Goal: Task Accomplishment & Management: Manage account settings

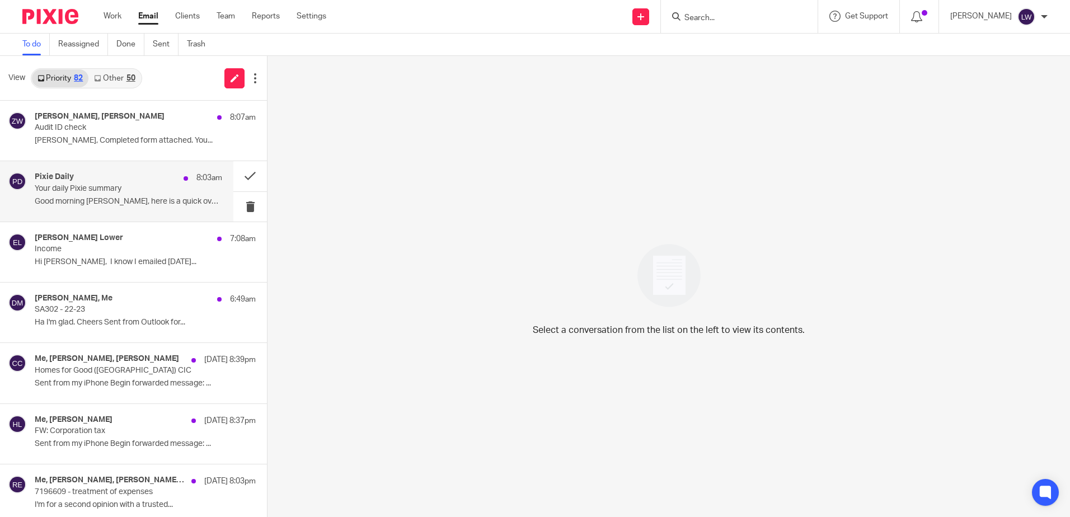
click at [90, 205] on p "Good morning Lorna, here is a quick overview of..." at bounding box center [128, 202] width 187 height 10
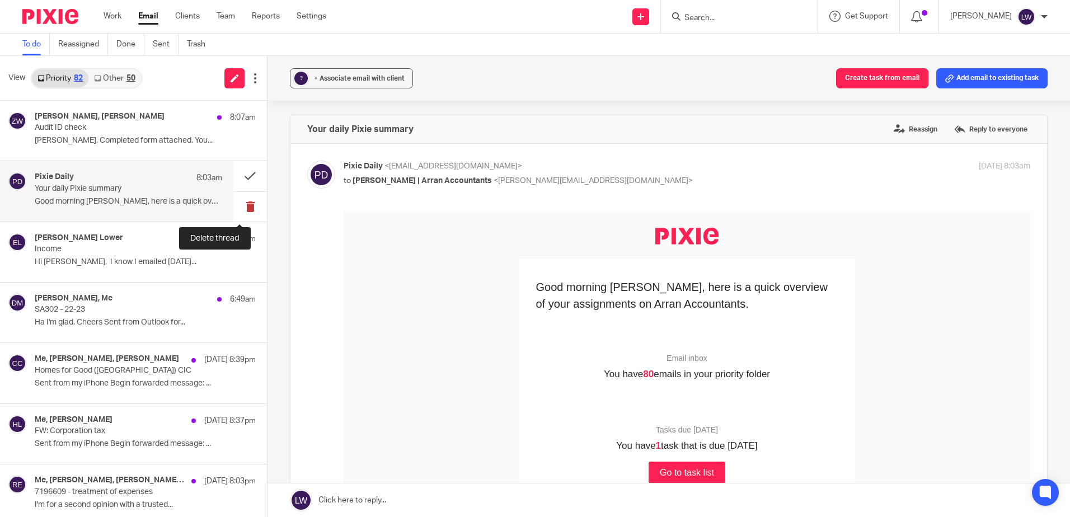
click at [242, 208] on button at bounding box center [250, 207] width 34 height 30
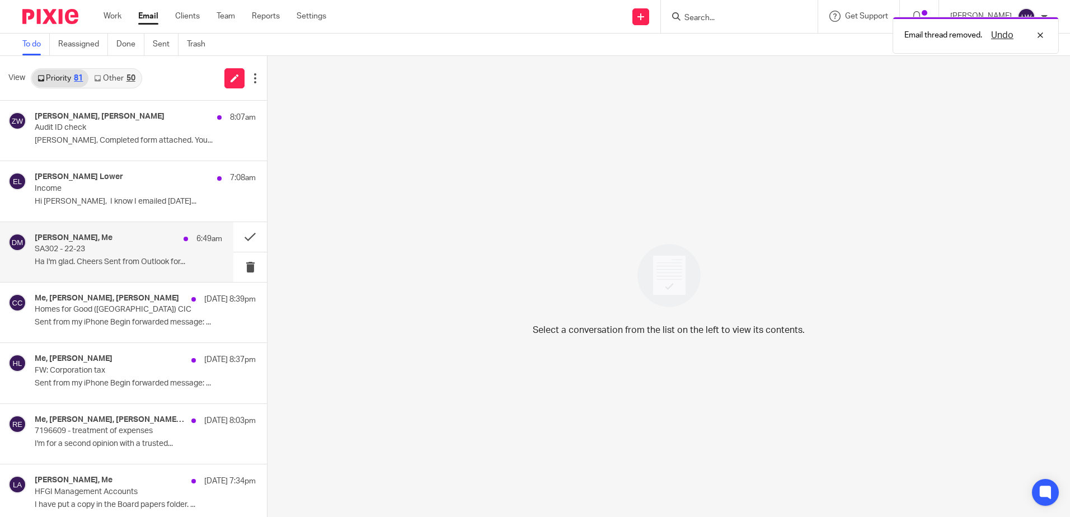
click at [101, 257] on p "Ha I'm glad. Cheers Sent from Outlook for..." at bounding box center [128, 262] width 187 height 10
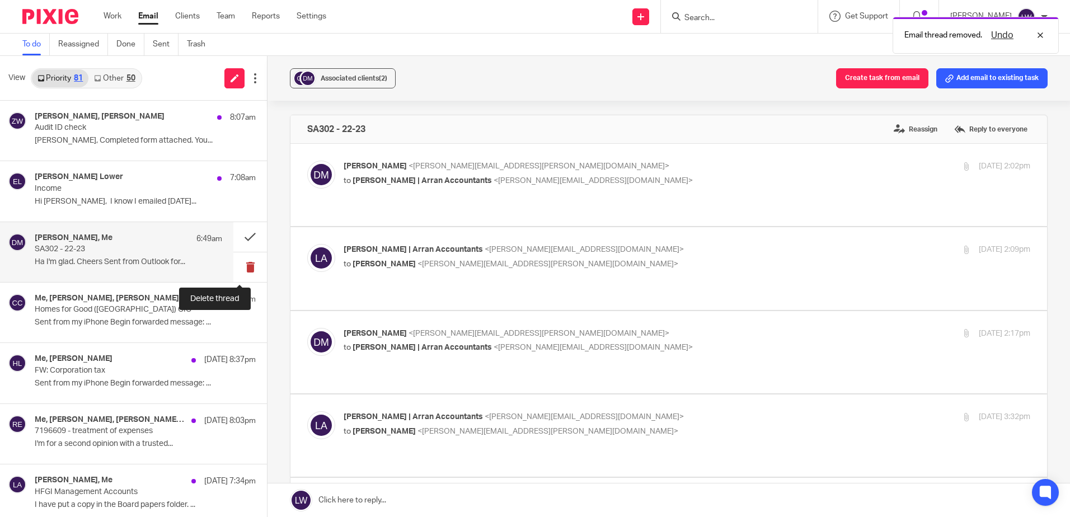
click at [237, 270] on button at bounding box center [250, 267] width 34 height 30
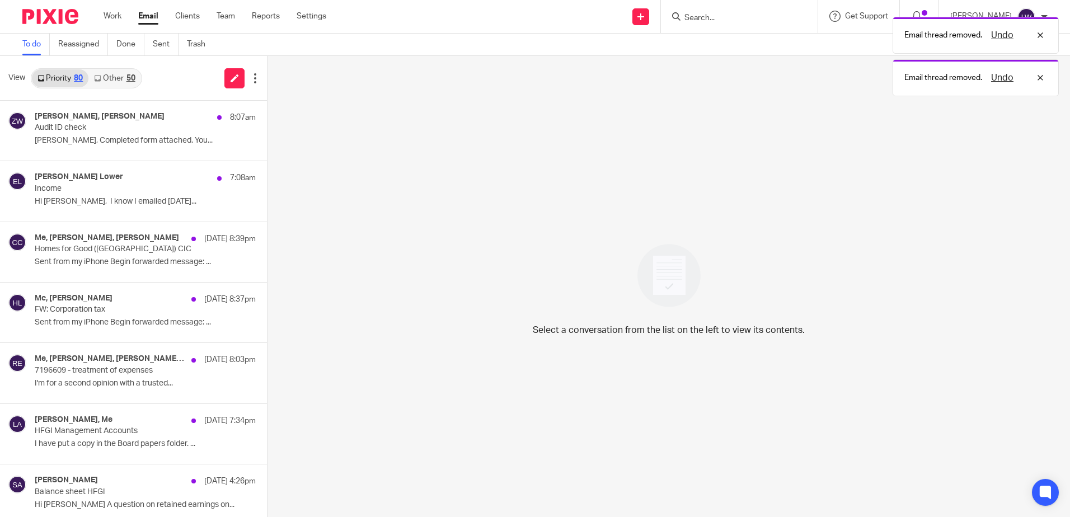
click at [138, 74] on link "Other 50" at bounding box center [114, 78] width 52 height 18
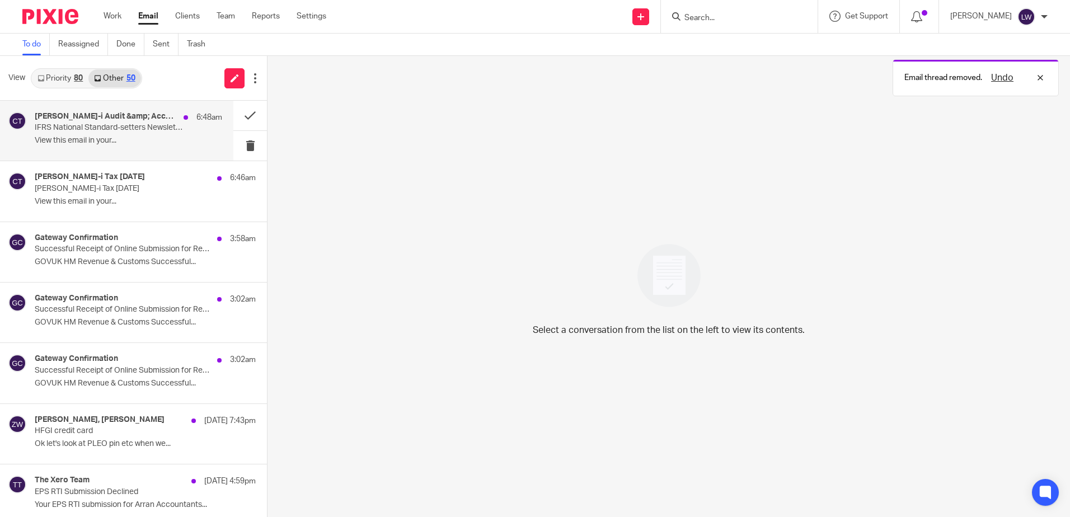
click at [113, 130] on p "IFRS National Standard-setters Newsletter | UK Stewardship Code latest signator…" at bounding box center [110, 128] width 150 height 10
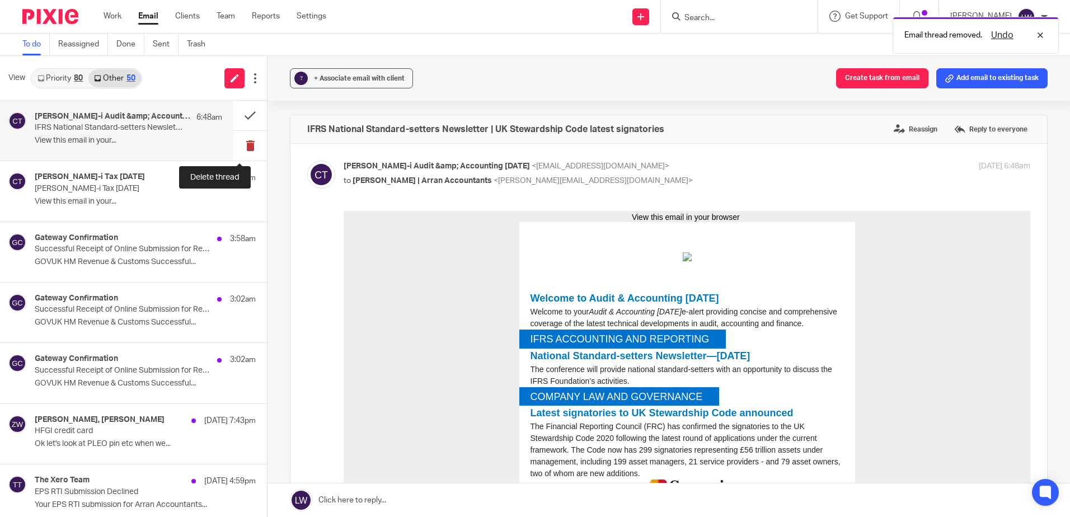
click at [240, 146] on button at bounding box center [250, 146] width 34 height 30
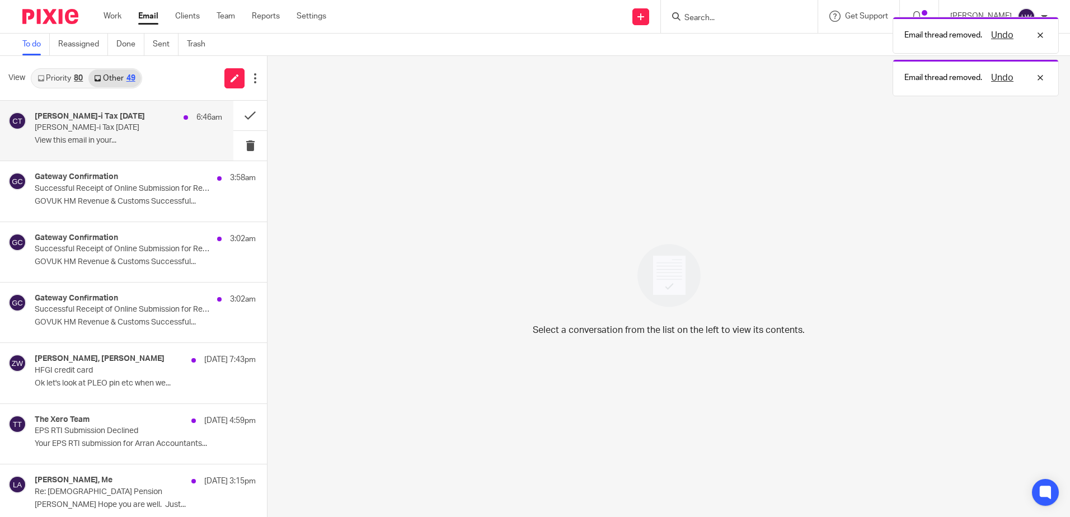
click at [126, 142] on p "View this email in your..." at bounding box center [128, 141] width 187 height 10
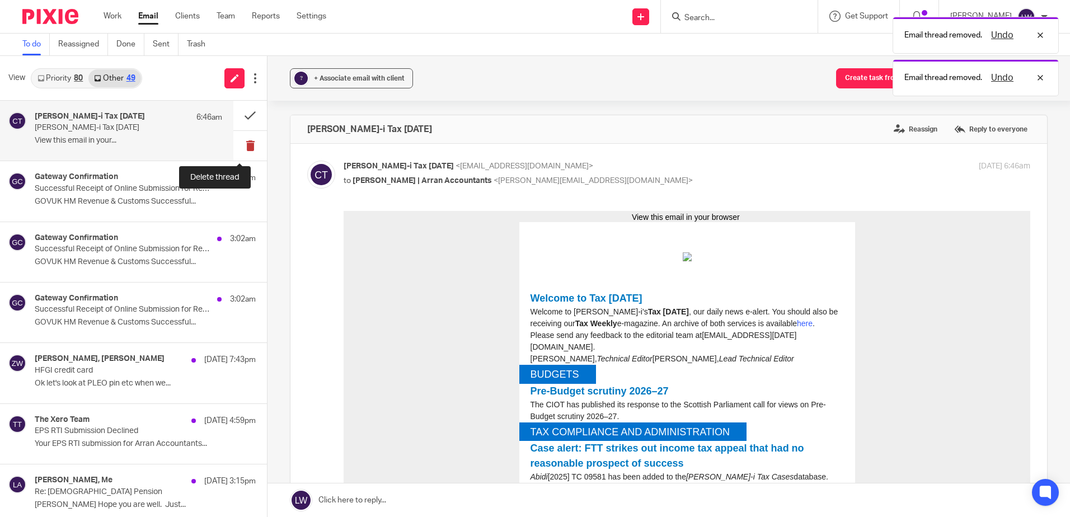
click at [243, 148] on button at bounding box center [250, 146] width 34 height 30
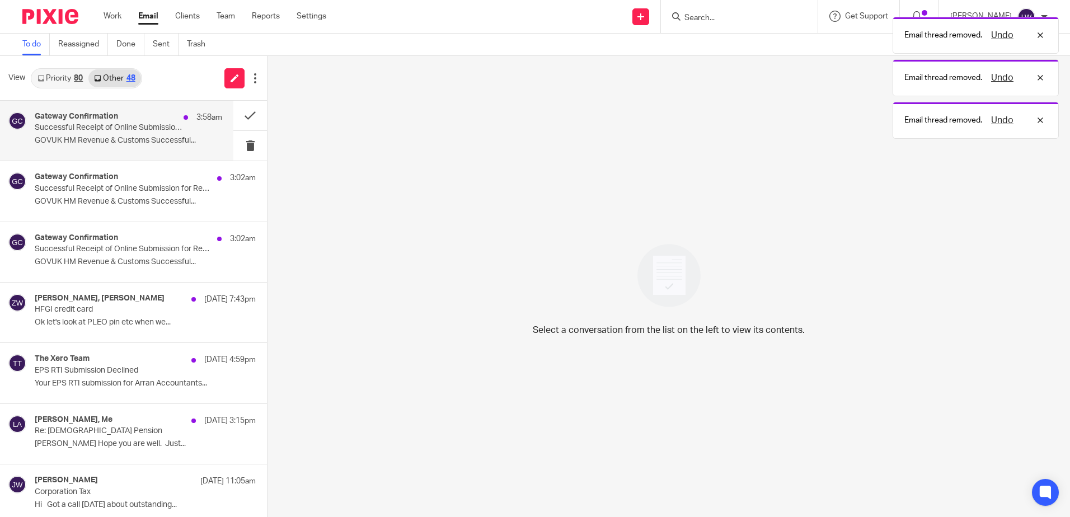
click at [79, 144] on p "GOVUK HM Revenue & Customs Successful..." at bounding box center [128, 141] width 187 height 10
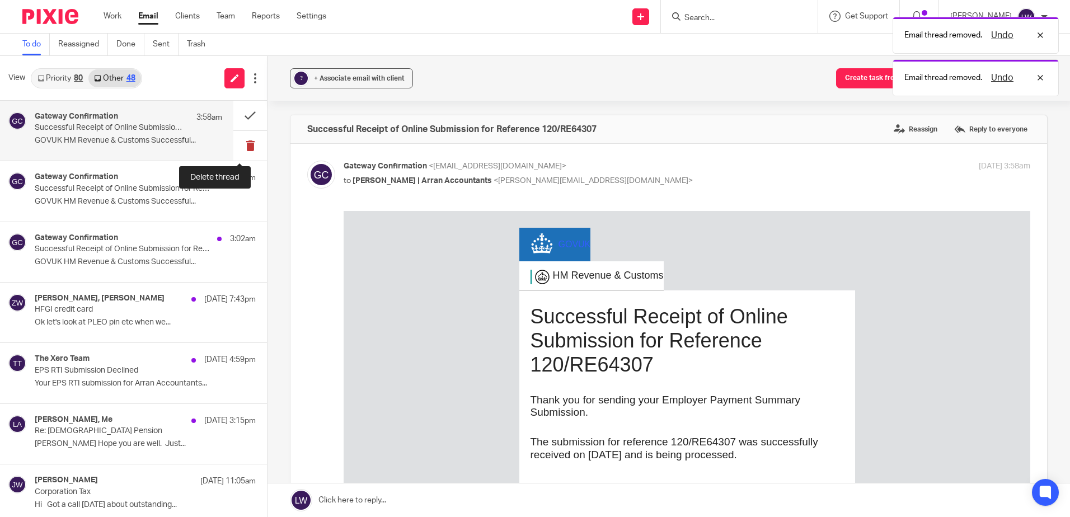
click at [237, 145] on button at bounding box center [250, 146] width 34 height 30
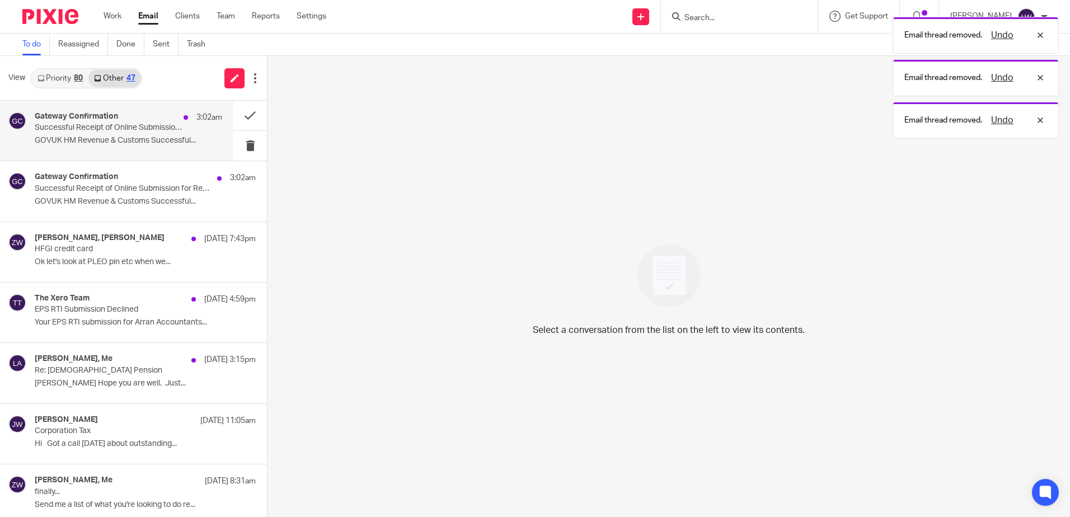
click at [133, 139] on p "GOVUK HM Revenue & Customs Successful..." at bounding box center [128, 141] width 187 height 10
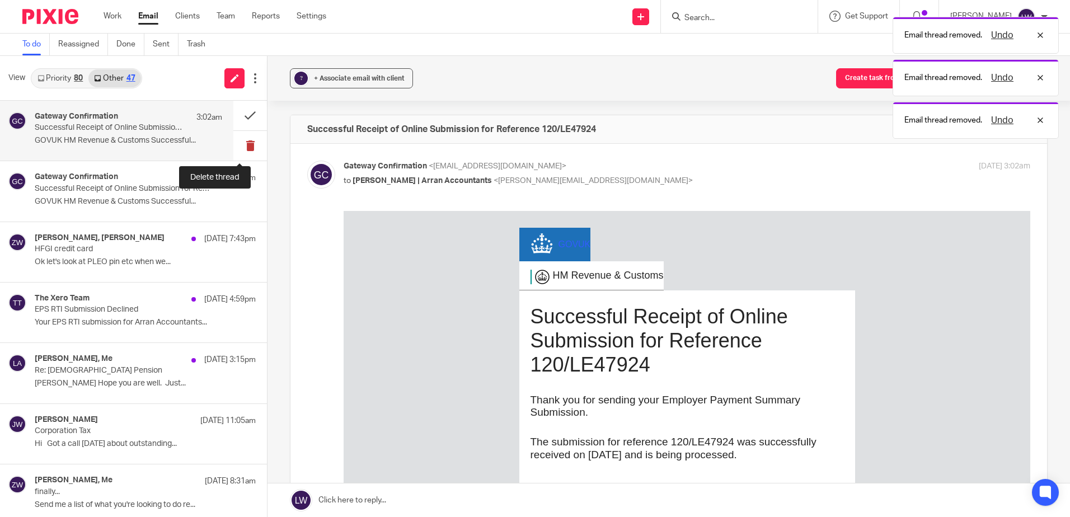
click at [240, 146] on button at bounding box center [250, 146] width 34 height 30
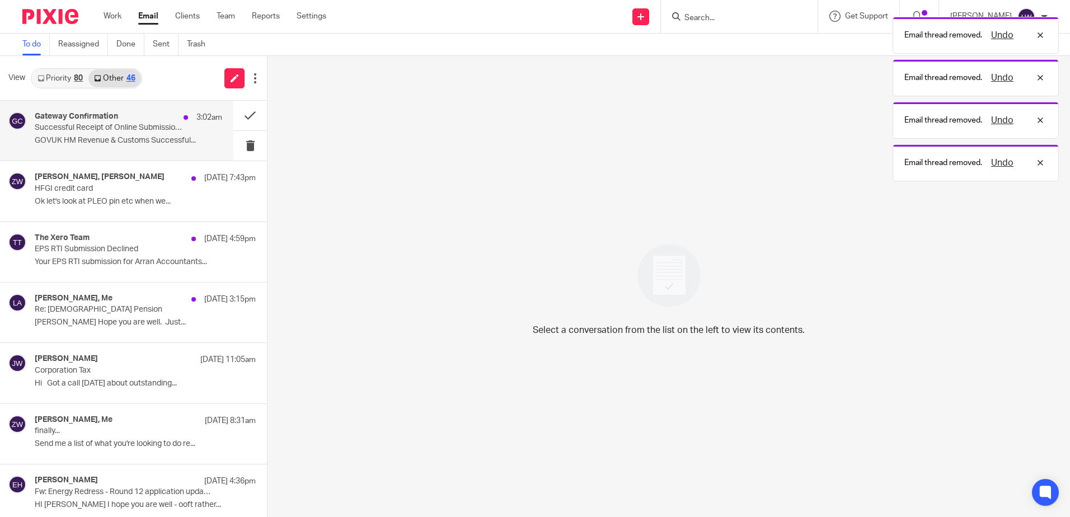
drag, startPoint x: 110, startPoint y: 132, endPoint x: 122, endPoint y: 132, distance: 12.3
click at [110, 132] on p "Successful Receipt of Online Submission for Reference 120/JE67263" at bounding box center [110, 128] width 150 height 10
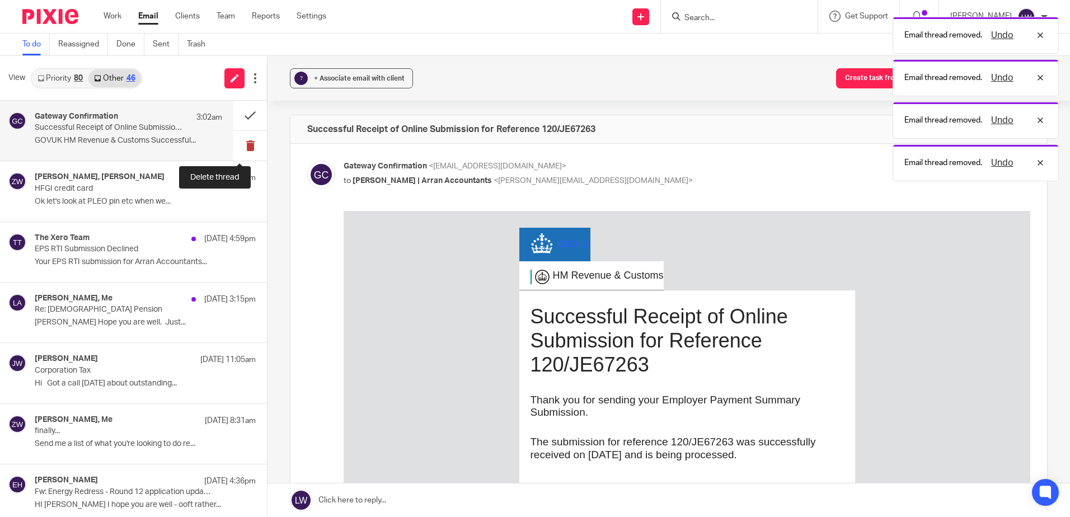
click at [242, 147] on button at bounding box center [250, 146] width 34 height 30
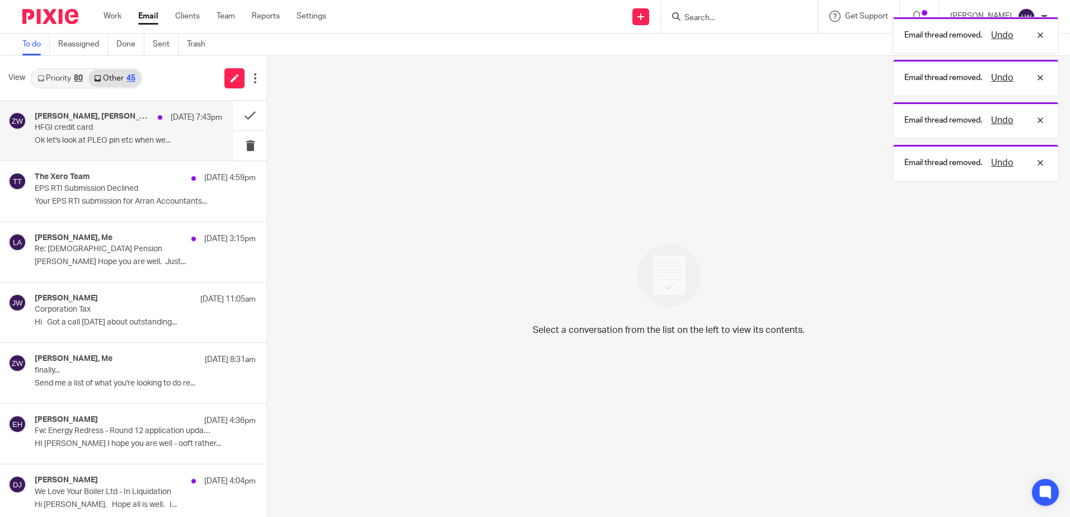
click at [105, 134] on div "Zoe Whyatt, Barry Sweeney 13 Aug 7:43pm HFGI credit card Ok let's look at PLEO …" at bounding box center [128, 130] width 187 height 37
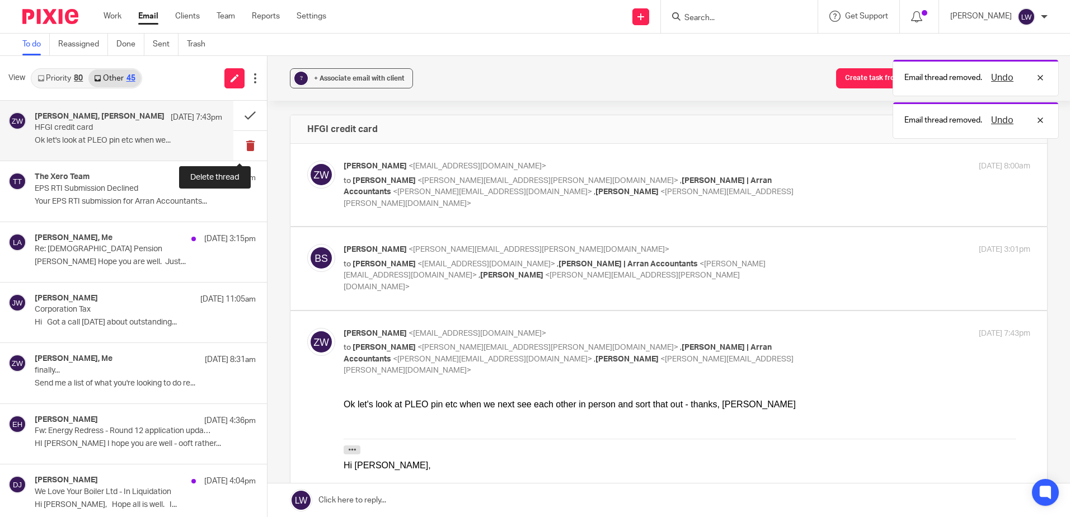
click at [235, 147] on button at bounding box center [250, 146] width 34 height 30
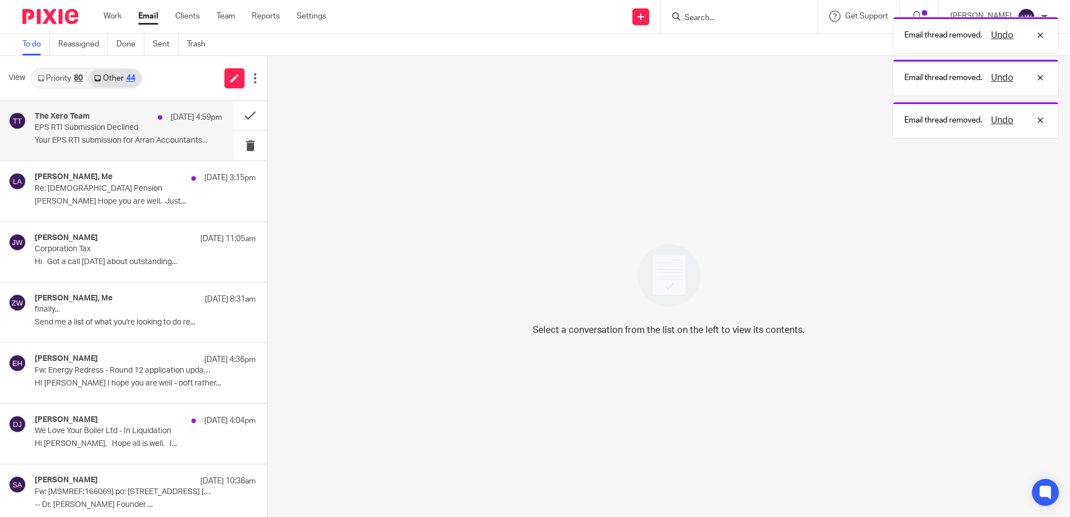
click at [85, 137] on p "Your EPS RTI submission for Arran Accountants..." at bounding box center [128, 141] width 187 height 10
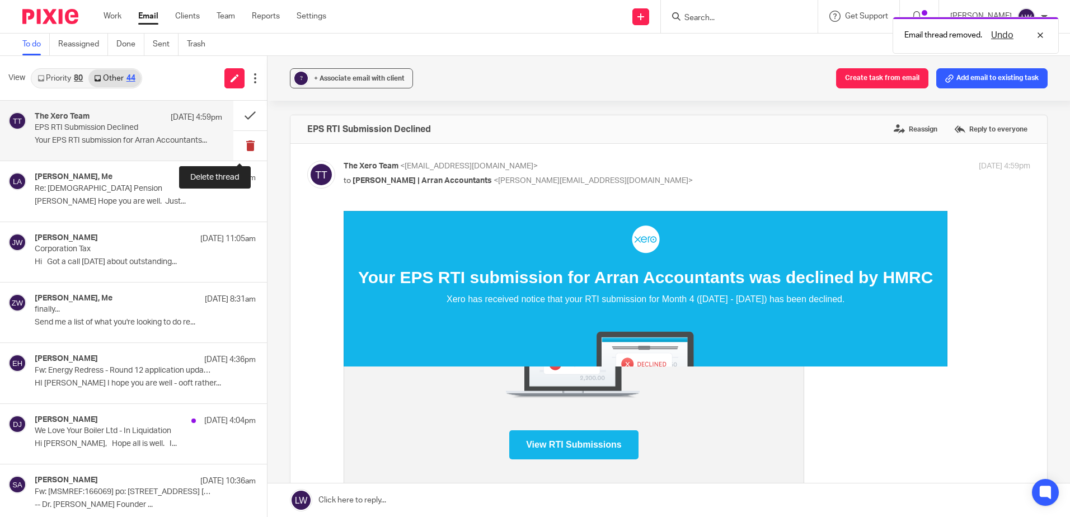
click at [236, 147] on button at bounding box center [250, 146] width 34 height 30
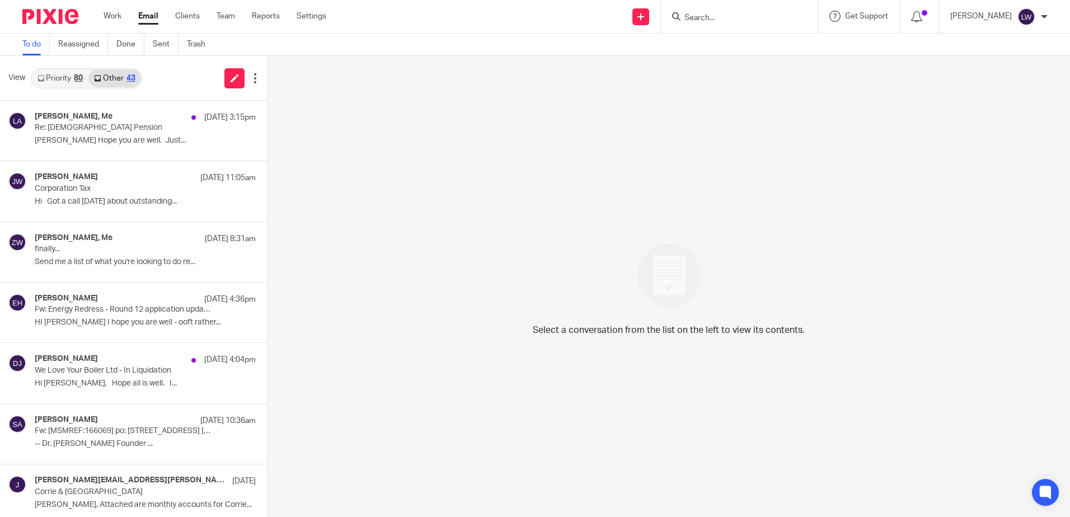
click at [750, 22] on input "Search" at bounding box center [733, 18] width 101 height 10
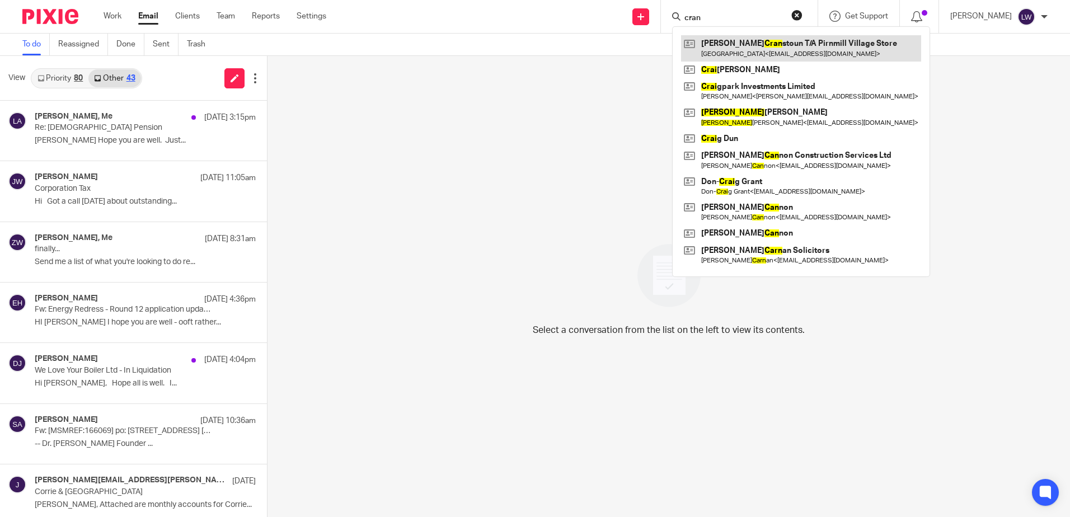
type input "cran"
click at [765, 40] on link at bounding box center [801, 48] width 240 height 26
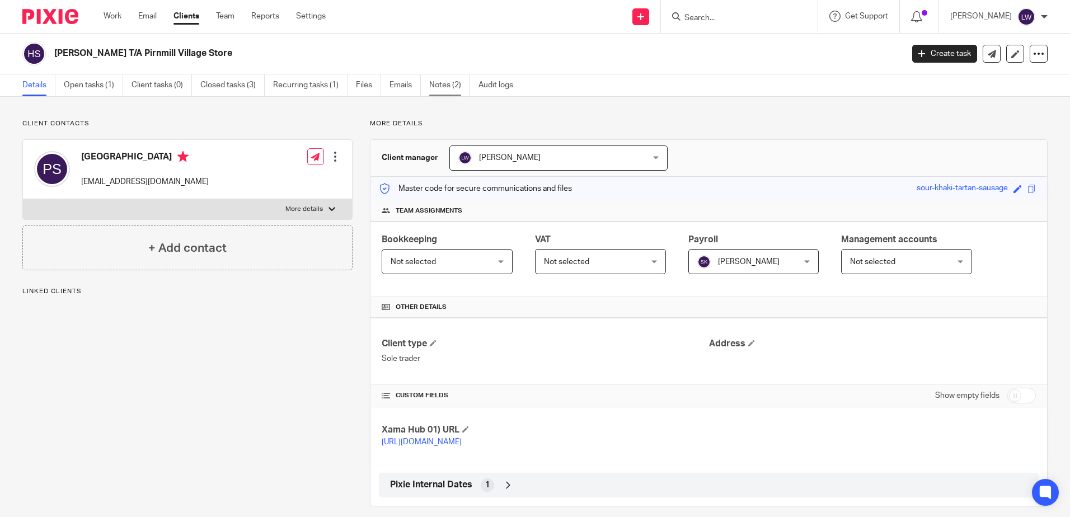
click at [443, 81] on link "Notes (2)" at bounding box center [449, 85] width 41 height 22
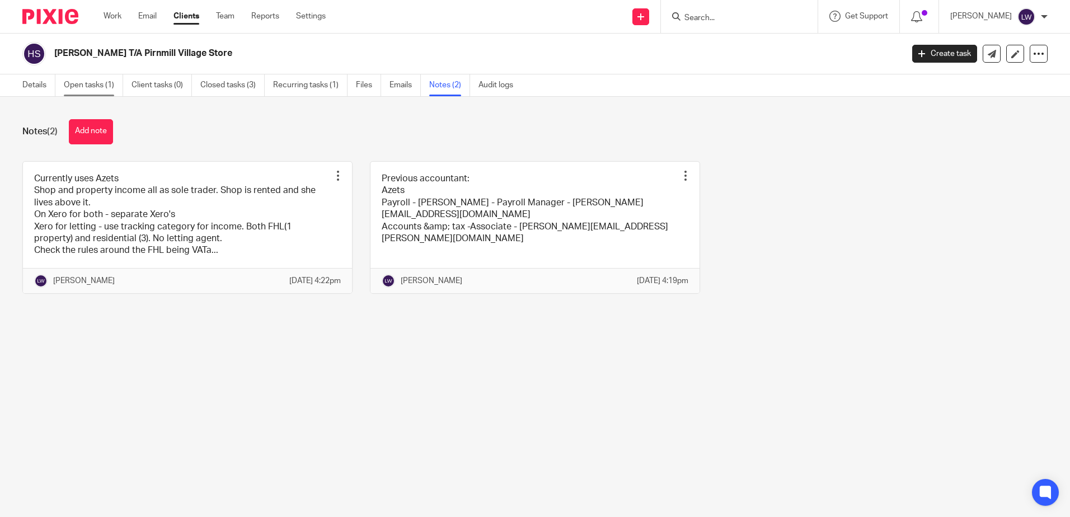
click at [105, 86] on link "Open tasks (1)" at bounding box center [93, 85] width 59 height 22
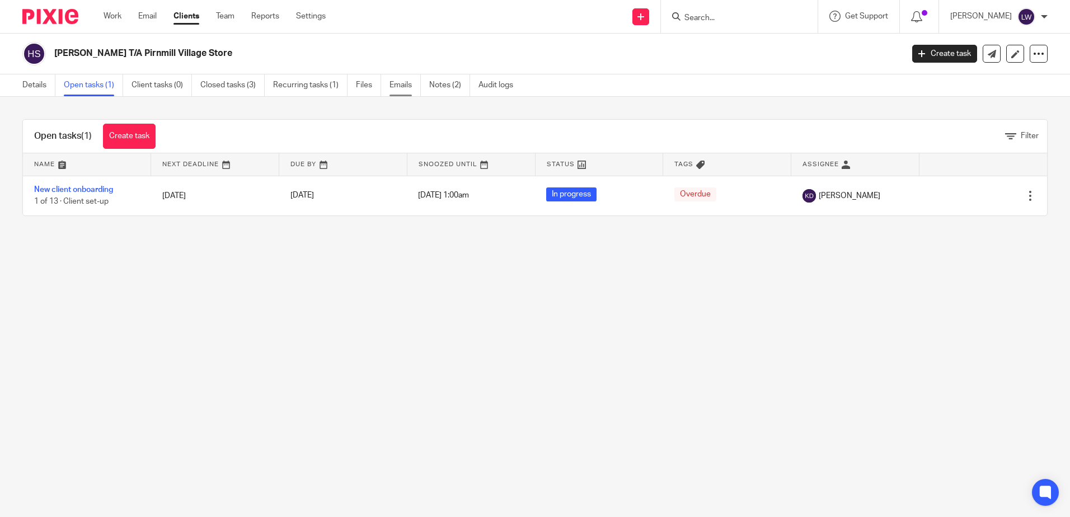
click at [408, 82] on link "Emails" at bounding box center [404, 85] width 31 height 22
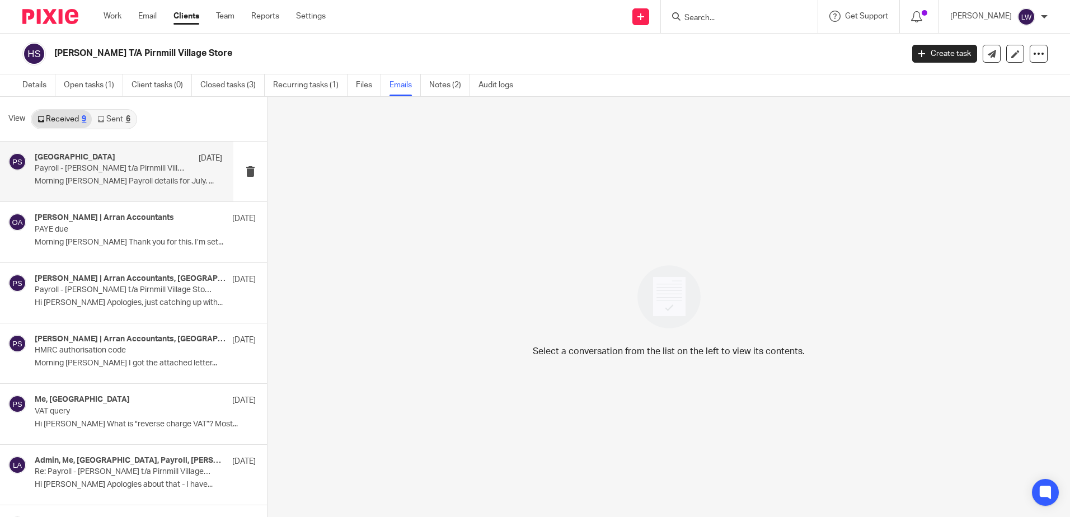
click at [94, 173] on p "Payroll - Hazel Cranstoun t/a Pirnmill Village Store" at bounding box center [110, 169] width 150 height 10
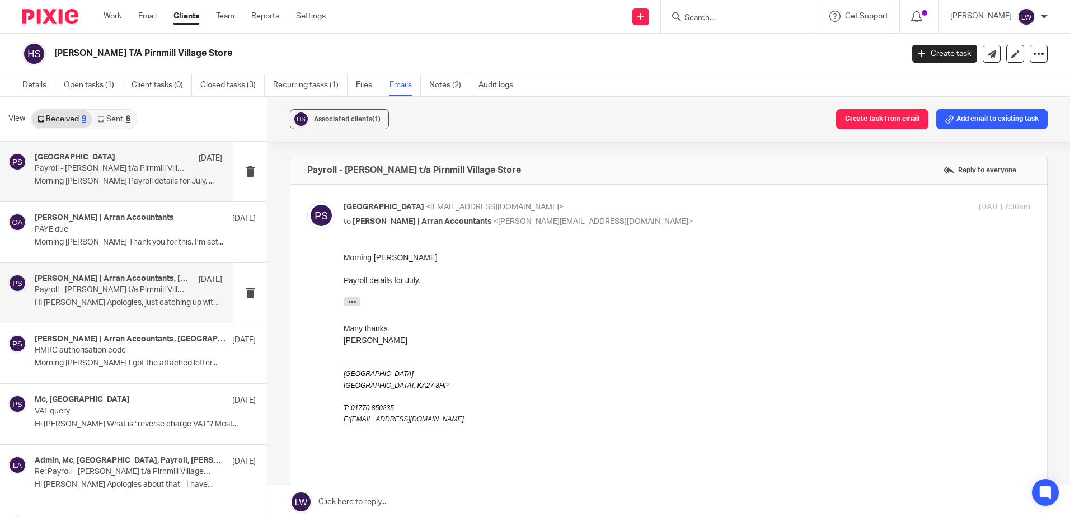
click at [102, 307] on p "Hi Olivia Apologies, just catching up with..." at bounding box center [128, 303] width 187 height 10
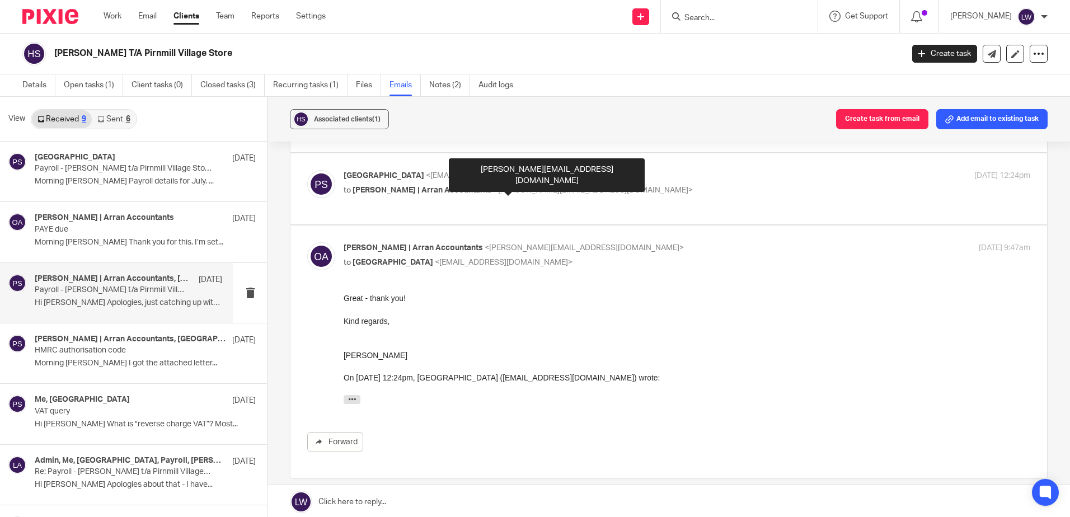
scroll to position [168, 0]
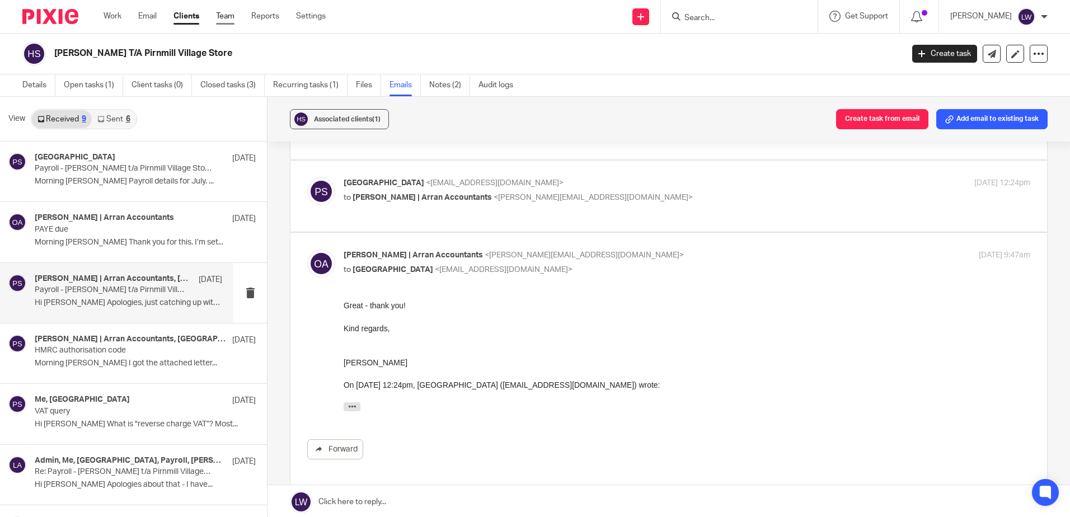
click at [227, 16] on link "Team" at bounding box center [225, 16] width 18 height 11
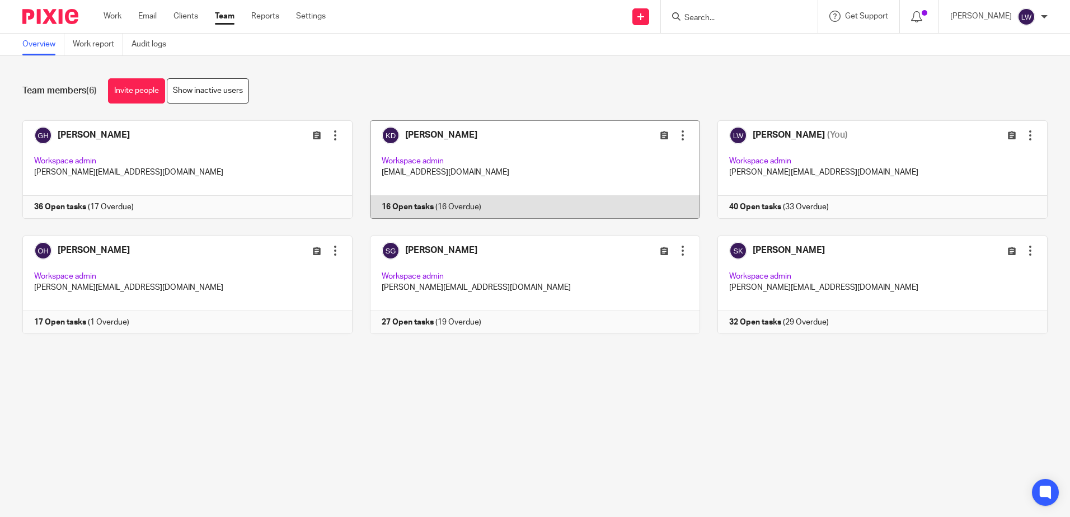
click at [438, 137] on link at bounding box center [527, 169] width 348 height 98
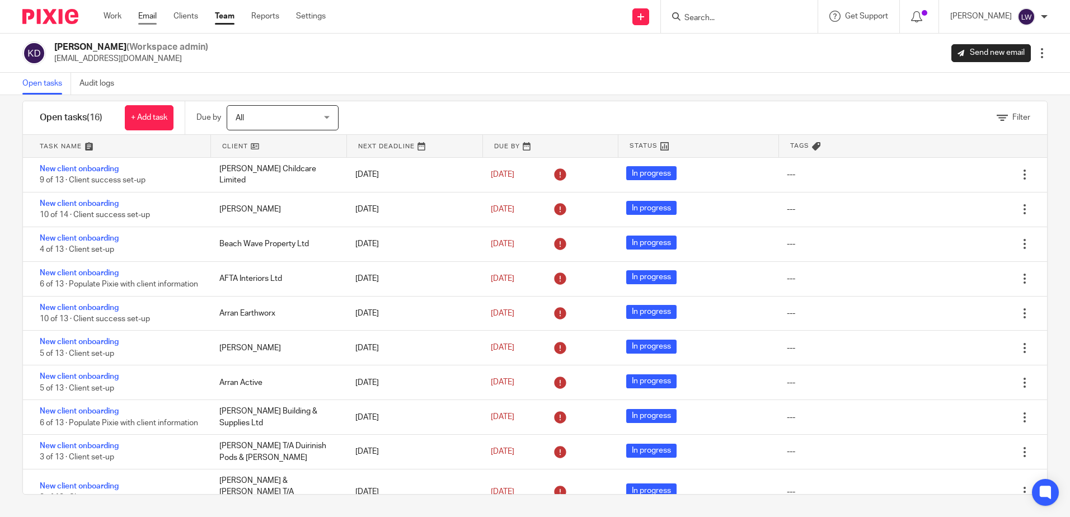
click at [141, 17] on link "Email" at bounding box center [147, 16] width 18 height 11
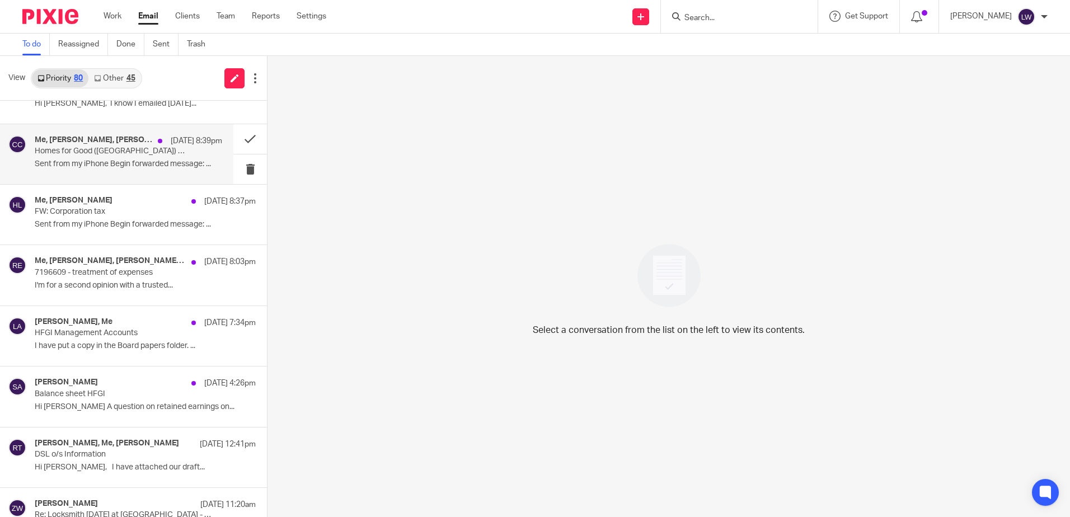
scroll to position [112, 0]
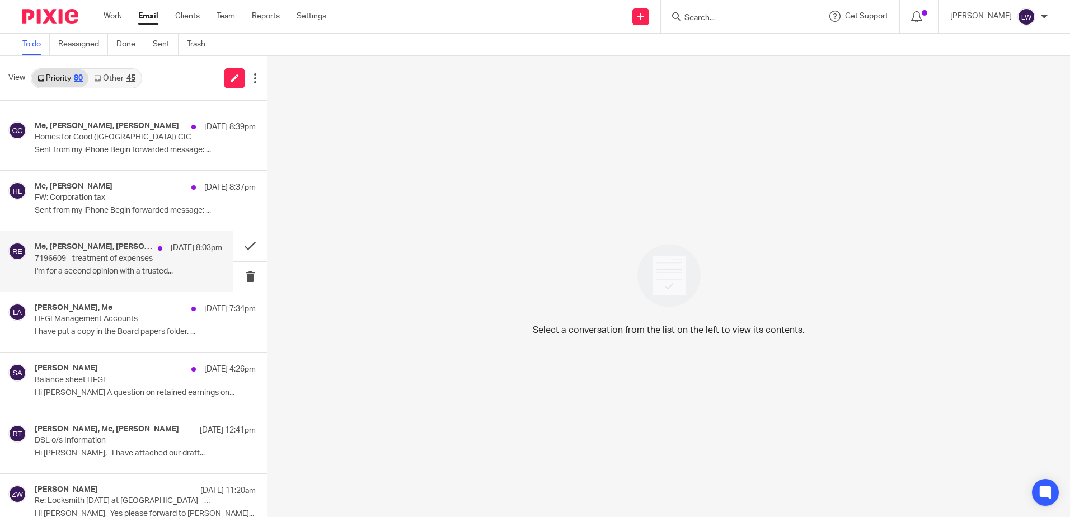
click at [95, 269] on p "I'm for a second opinion with a trusted..." at bounding box center [128, 272] width 187 height 10
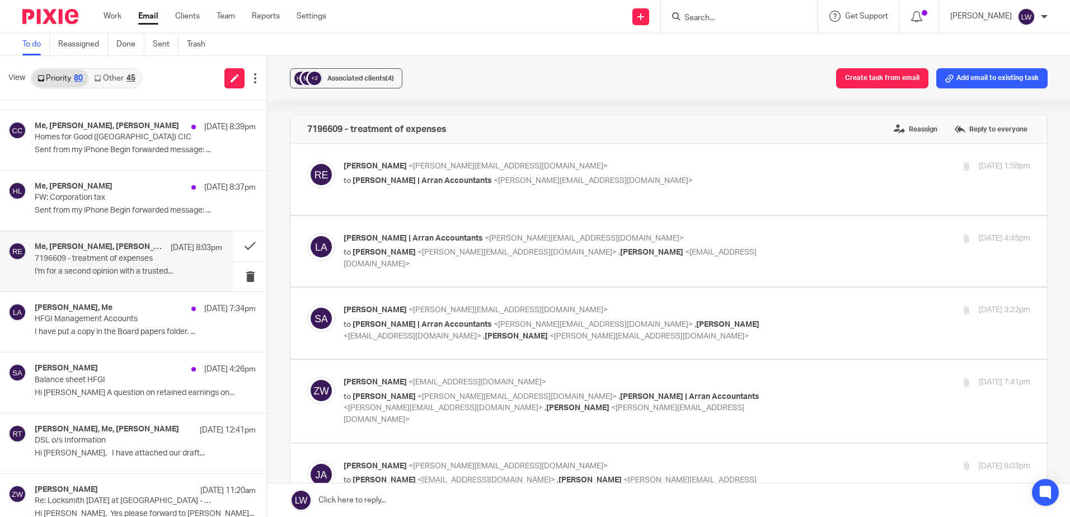
scroll to position [0, 0]
click at [350, 79] on span "Associated clients (4)" at bounding box center [360, 78] width 67 height 7
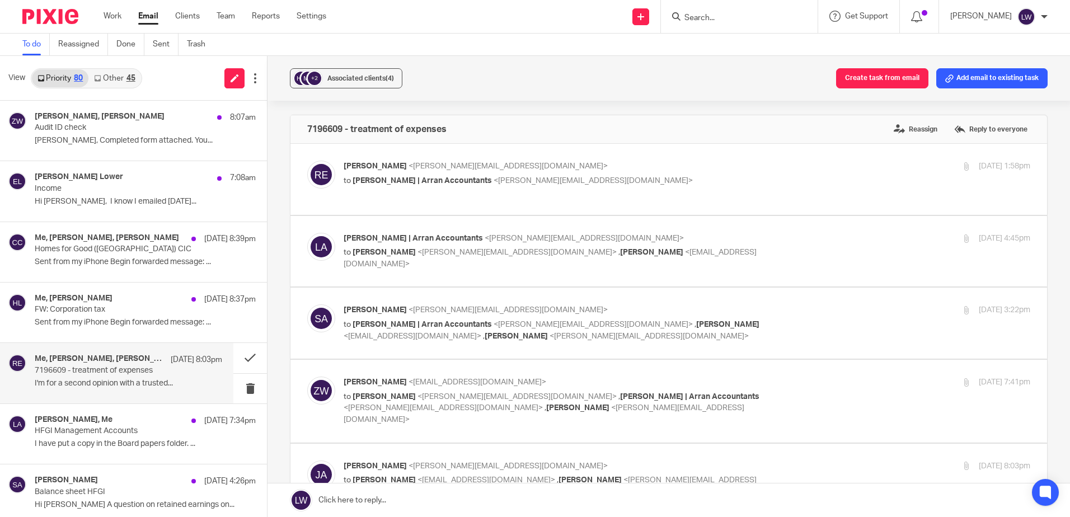
click at [148, 18] on link "Email" at bounding box center [148, 16] width 20 height 11
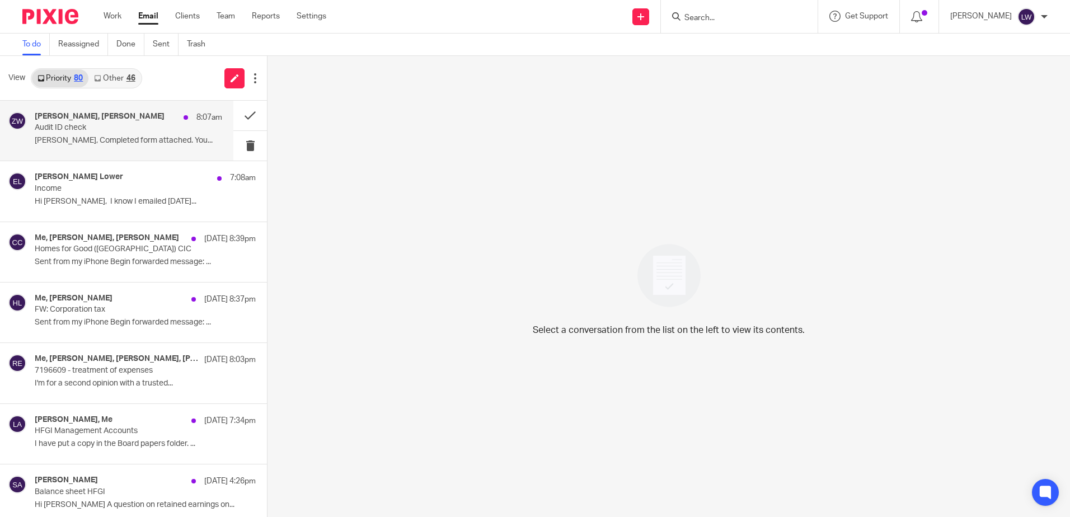
click at [109, 125] on p "Audit ID check" at bounding box center [110, 128] width 150 height 10
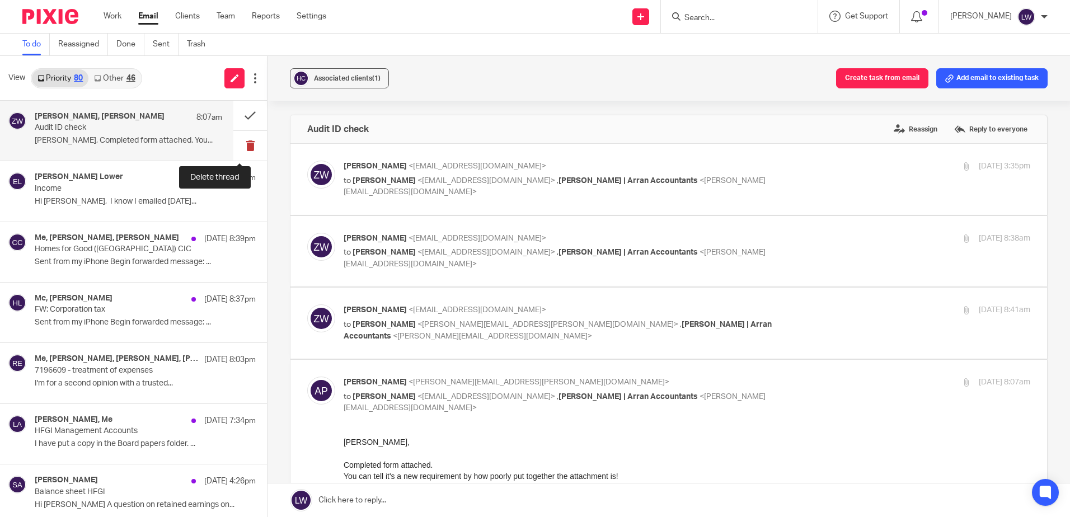
click at [242, 142] on button at bounding box center [250, 146] width 34 height 30
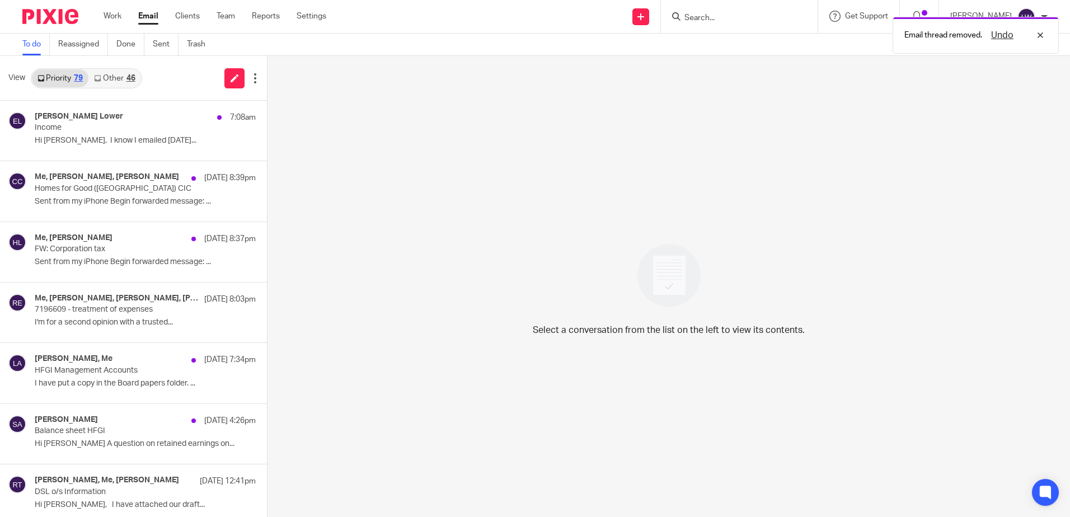
click at [128, 79] on div "46" at bounding box center [130, 78] width 9 height 8
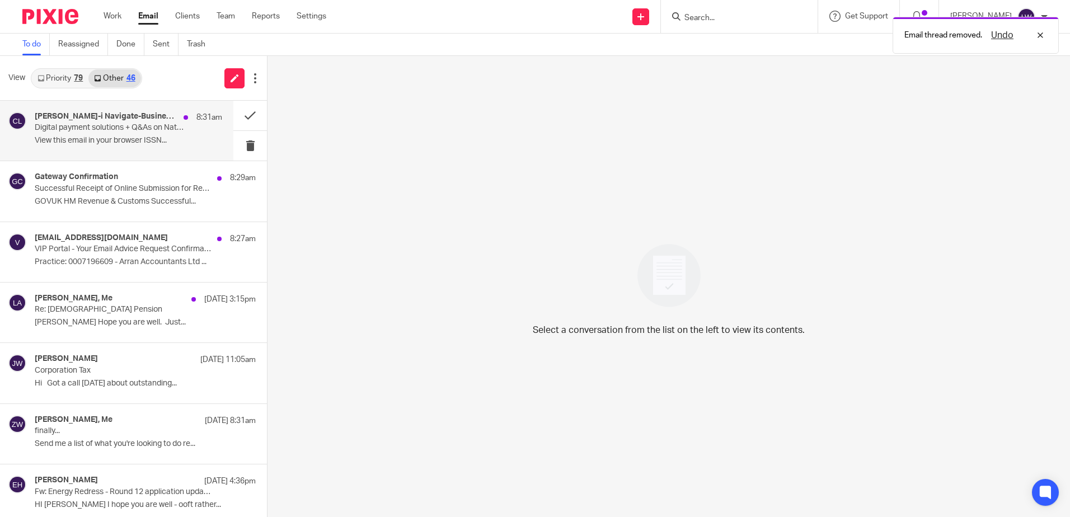
click at [115, 125] on p "Digital payment solutions + Q&As on National Minimum Wage + Disability discrimi…" at bounding box center [110, 128] width 150 height 10
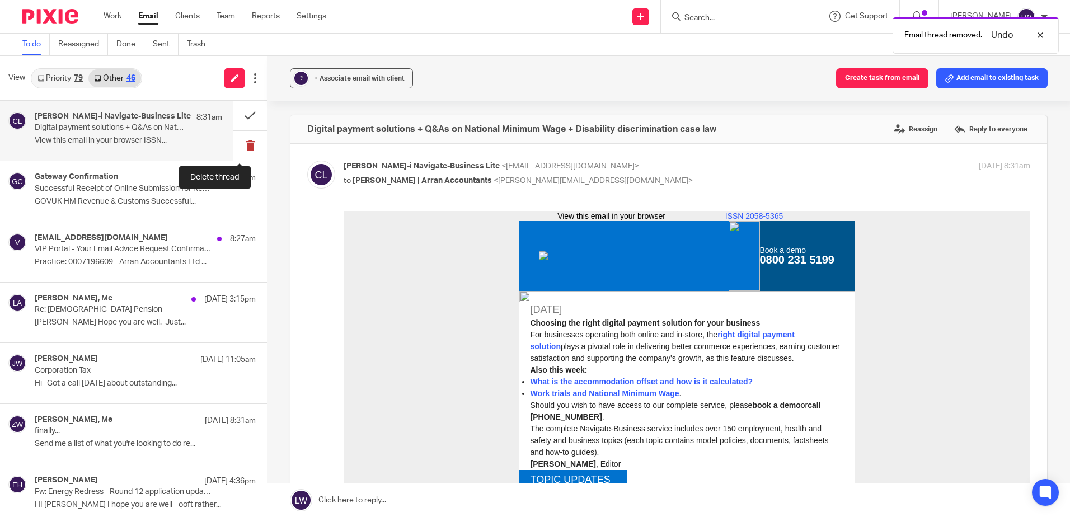
click at [242, 147] on button at bounding box center [250, 146] width 34 height 30
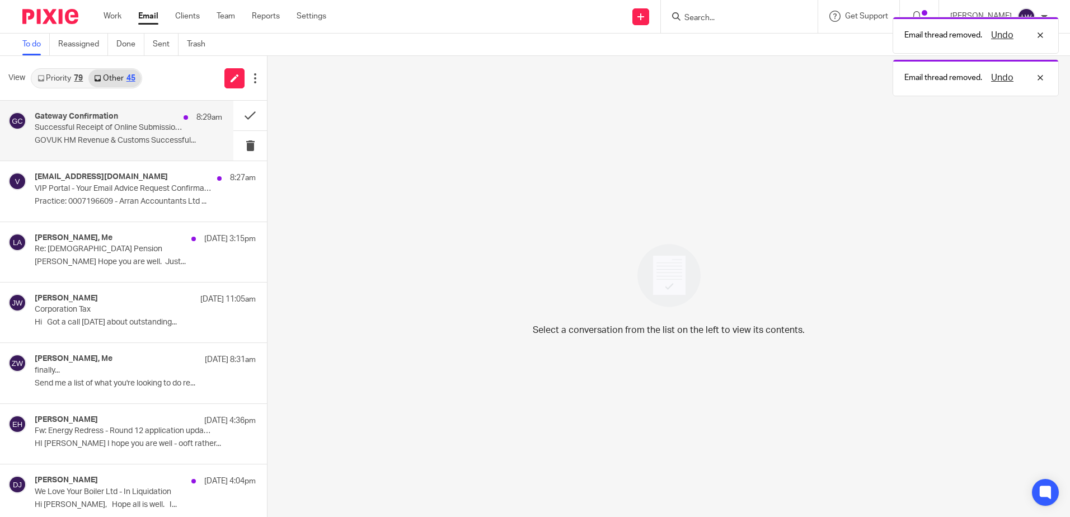
click at [119, 139] on p "GOVUK HM Revenue & Customs Successful..." at bounding box center [128, 141] width 187 height 10
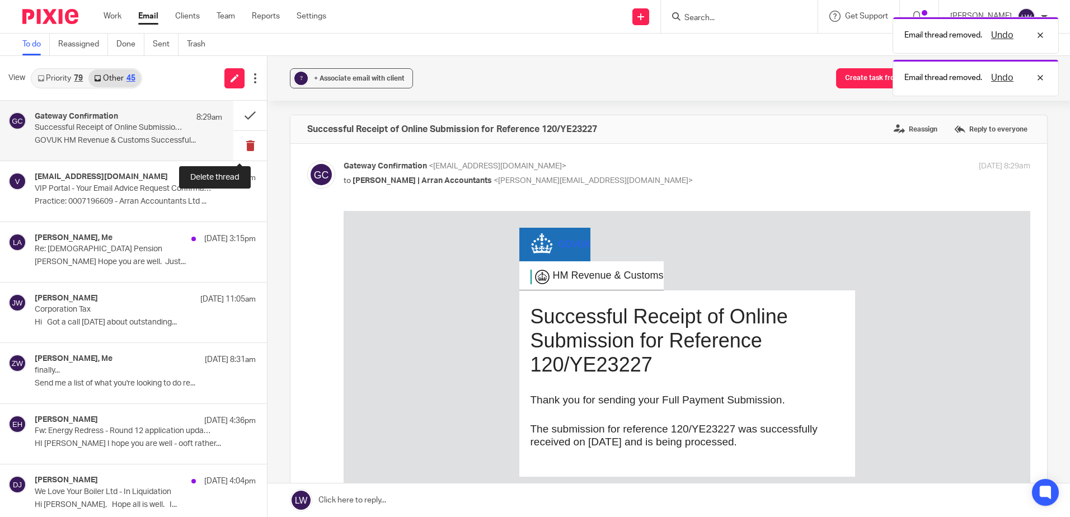
click at [241, 150] on button at bounding box center [250, 146] width 34 height 30
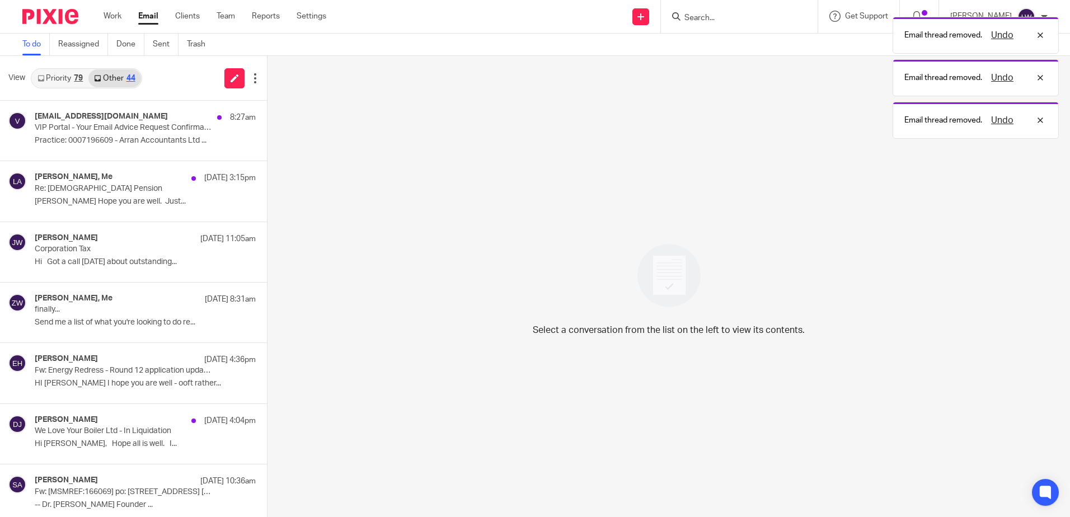
click at [99, 142] on p "Practice: 0007196609 - Arran Accountants Ltd ..." at bounding box center [145, 141] width 221 height 10
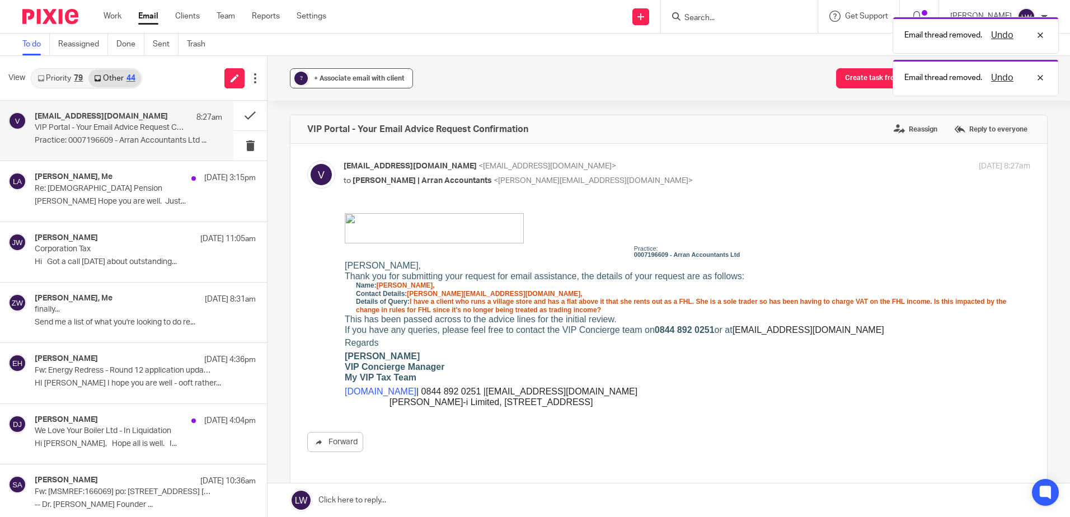
click at [333, 76] on span "+ Associate email with client" at bounding box center [359, 78] width 91 height 7
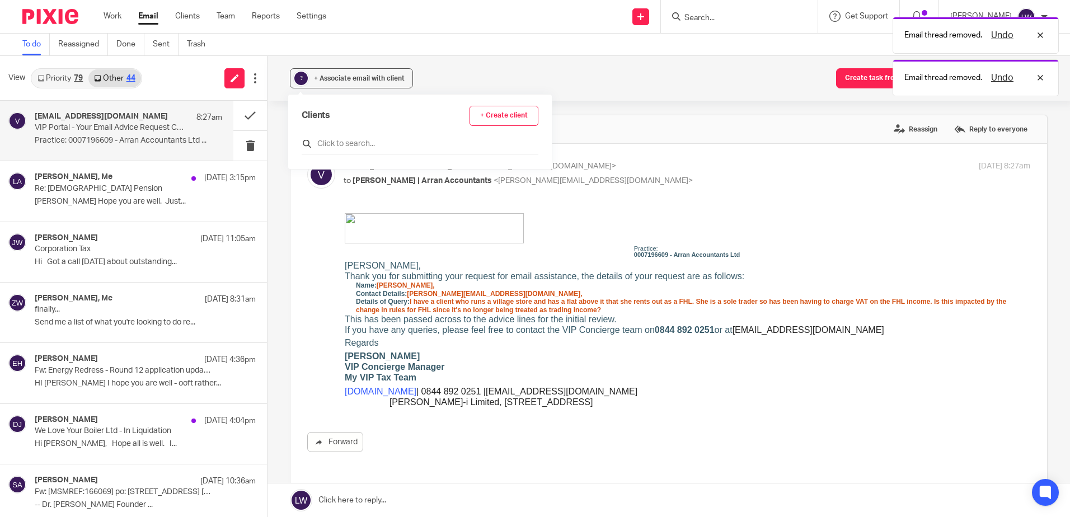
click at [345, 144] on input "text" at bounding box center [420, 143] width 237 height 11
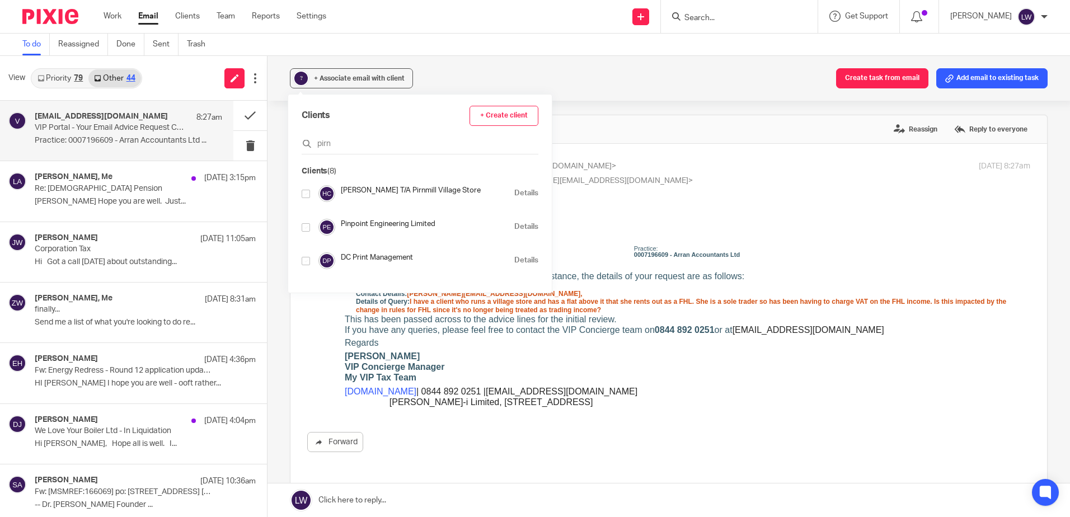
type input "pirn"
click at [304, 196] on input "checkbox" at bounding box center [306, 194] width 8 height 8
checkbox input "true"
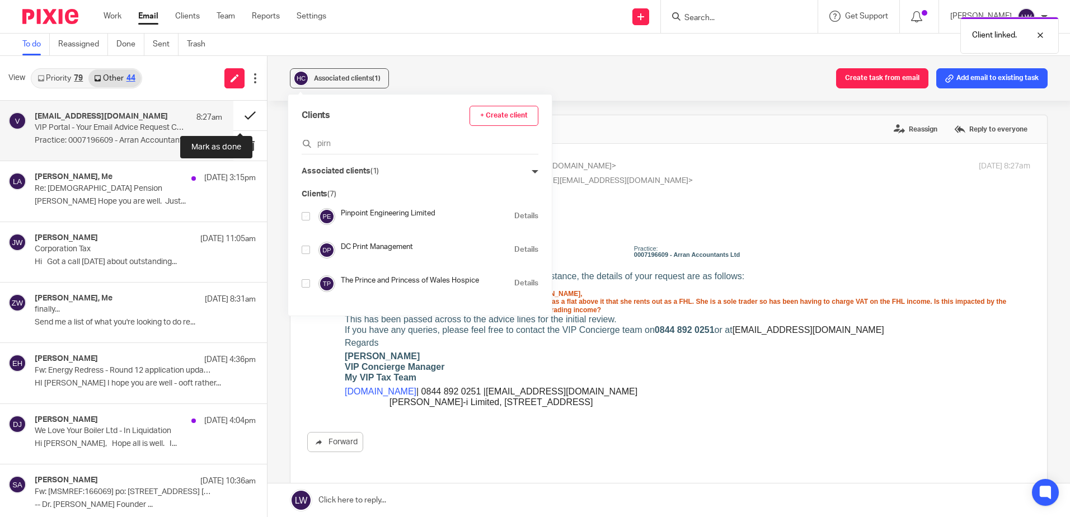
click at [242, 118] on button at bounding box center [250, 116] width 34 height 30
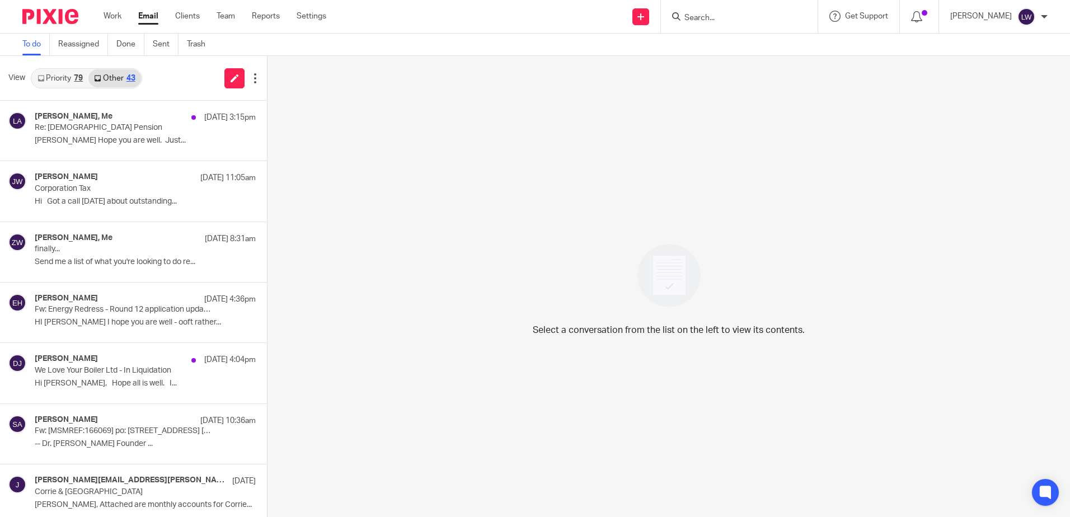
click at [154, 18] on link "Email" at bounding box center [148, 16] width 20 height 11
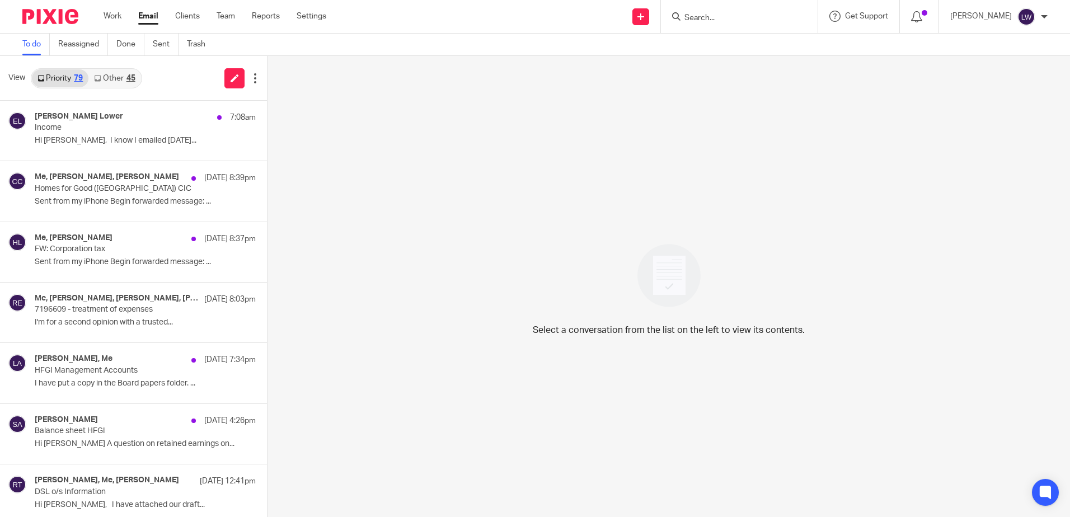
click at [115, 80] on link "Other 45" at bounding box center [114, 78] width 52 height 18
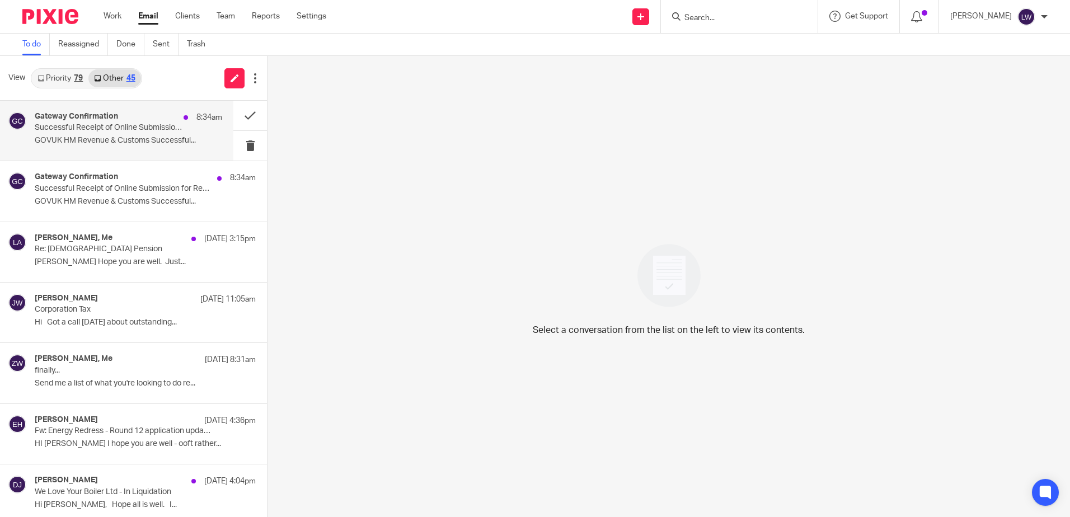
click at [96, 143] on p "GOVUK HM Revenue & Customs Successful..." at bounding box center [128, 141] width 187 height 10
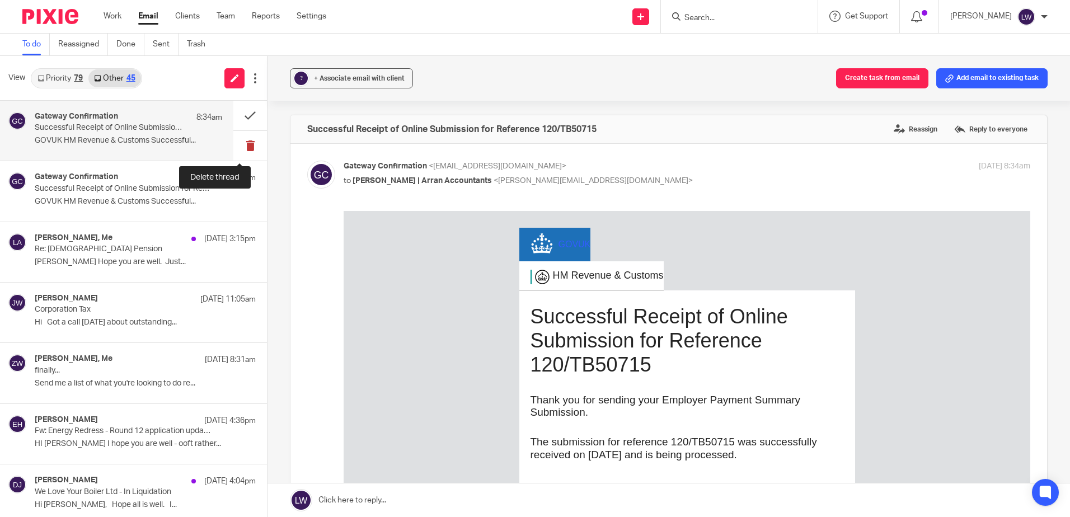
click at [236, 147] on button at bounding box center [250, 146] width 34 height 30
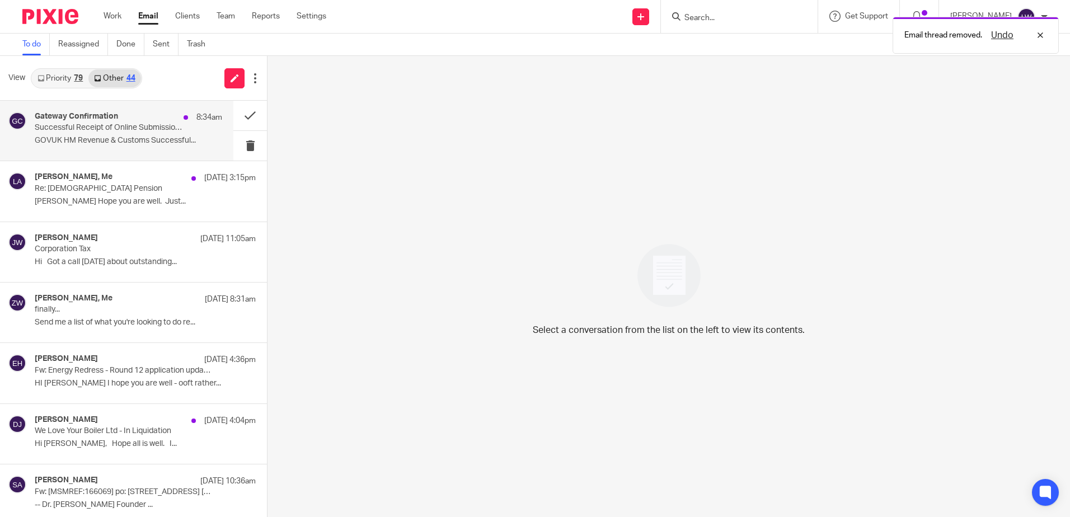
click at [122, 140] on p "GOVUK HM Revenue & Customs Successful..." at bounding box center [128, 141] width 187 height 10
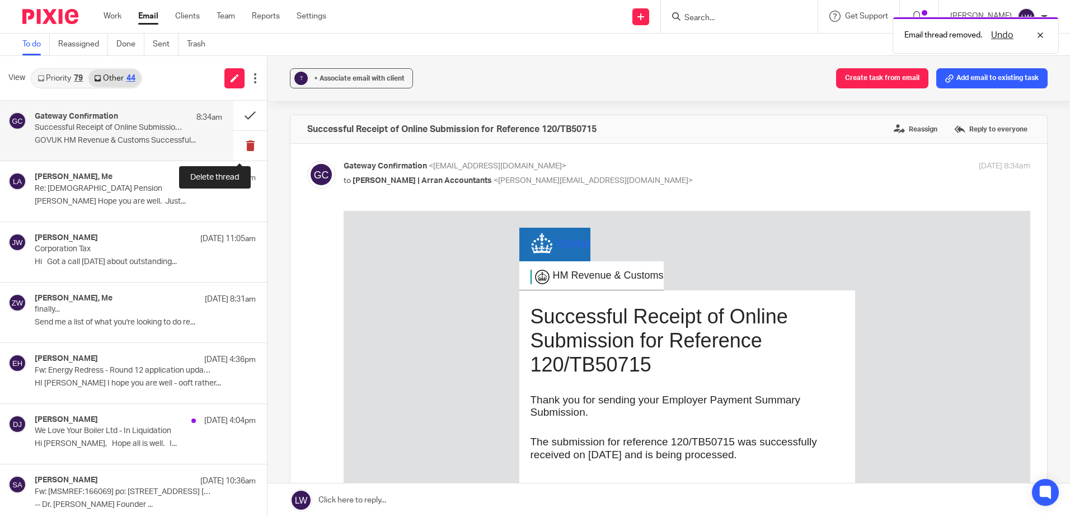
click at [243, 145] on button at bounding box center [250, 146] width 34 height 30
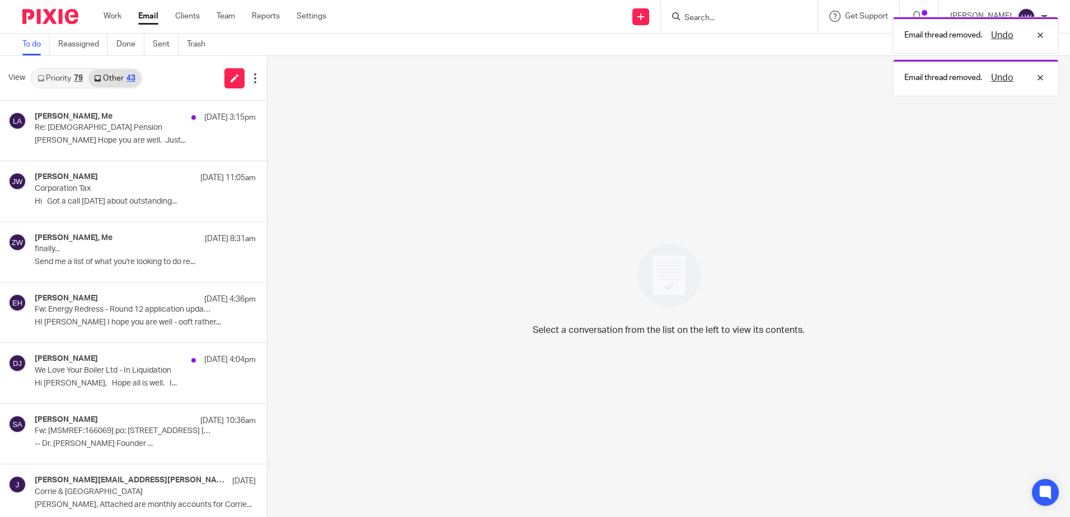
click at [63, 81] on link "Priority 79" at bounding box center [60, 78] width 57 height 18
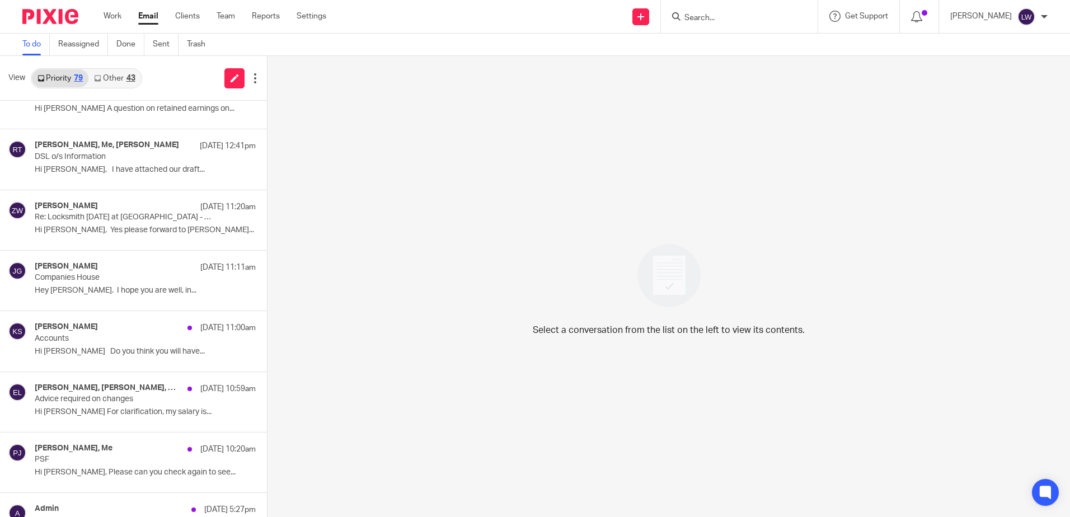
scroll to position [336, 0]
click at [119, 77] on link "Other 43" at bounding box center [114, 78] width 52 height 18
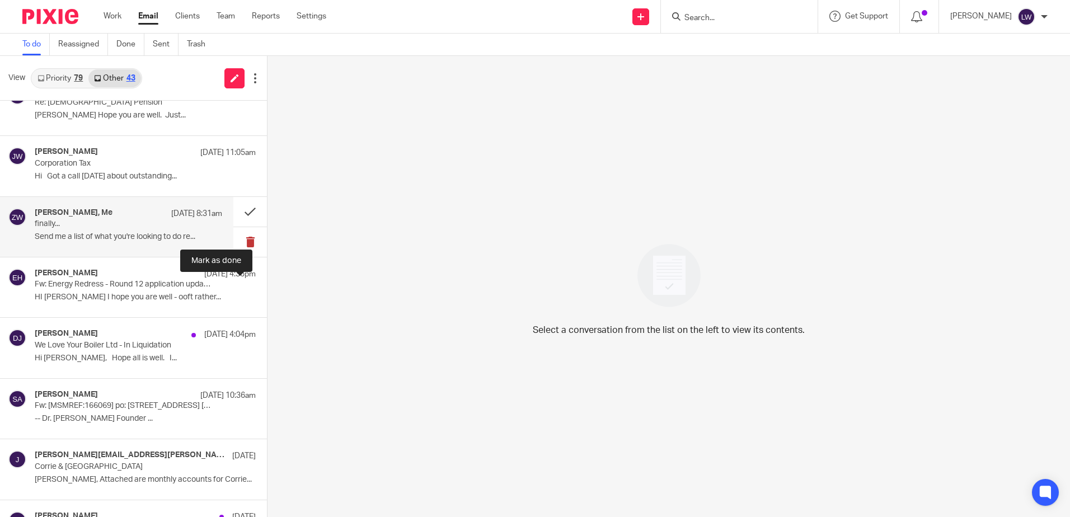
scroll to position [0, 0]
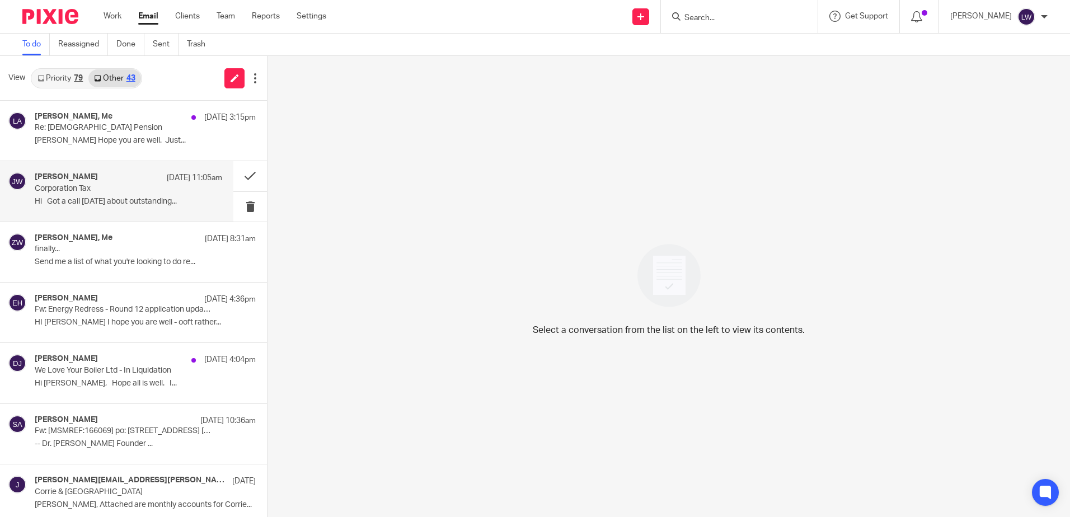
click at [83, 200] on p "Hi Got a call today about outstanding..." at bounding box center [128, 202] width 187 height 10
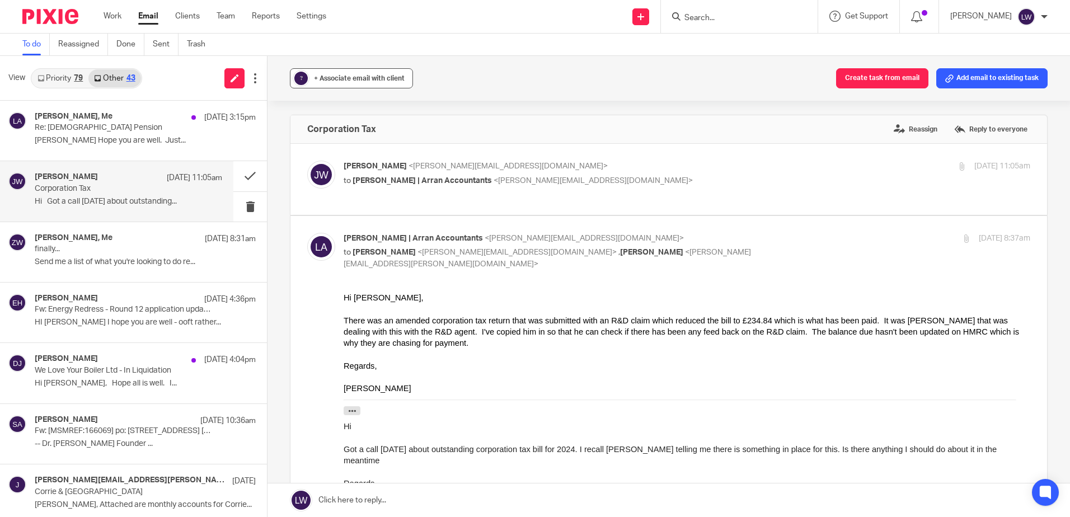
click at [346, 74] on div "+ Associate email with client" at bounding box center [359, 78] width 91 height 11
click at [355, 147] on input "text" at bounding box center [420, 143] width 237 height 11
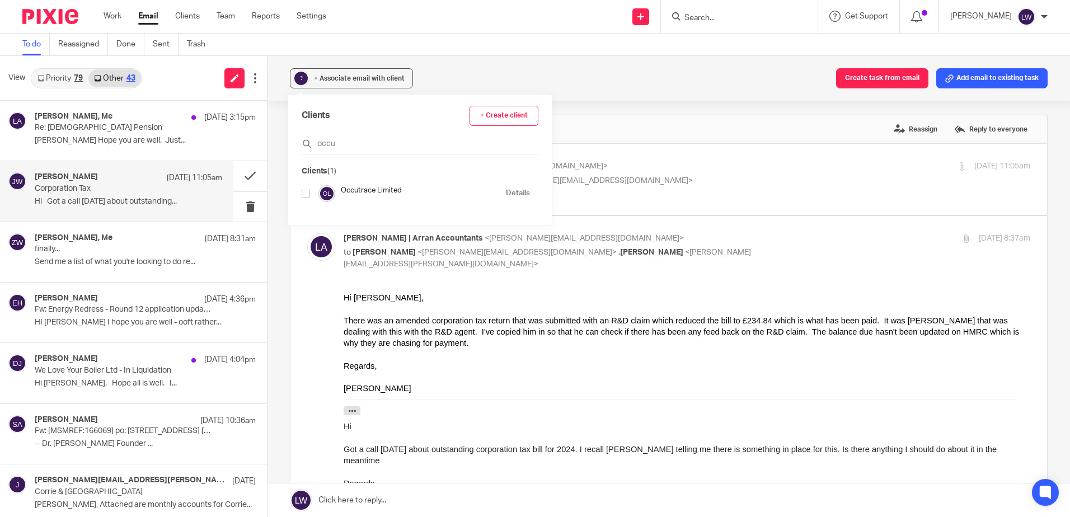
type input "occu"
click at [307, 196] on input "checkbox" at bounding box center [306, 194] width 8 height 8
checkbox input "true"
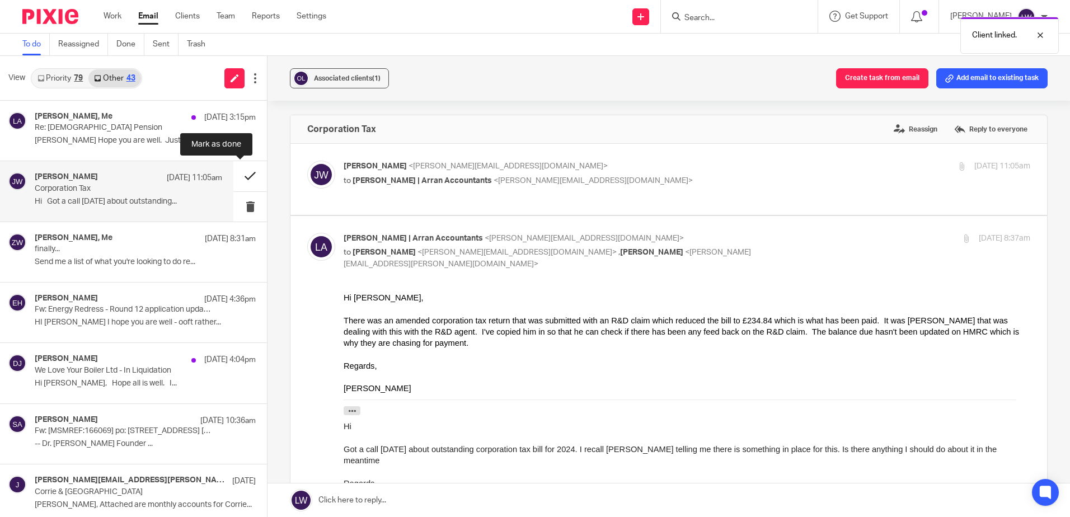
click at [242, 178] on button at bounding box center [250, 176] width 34 height 30
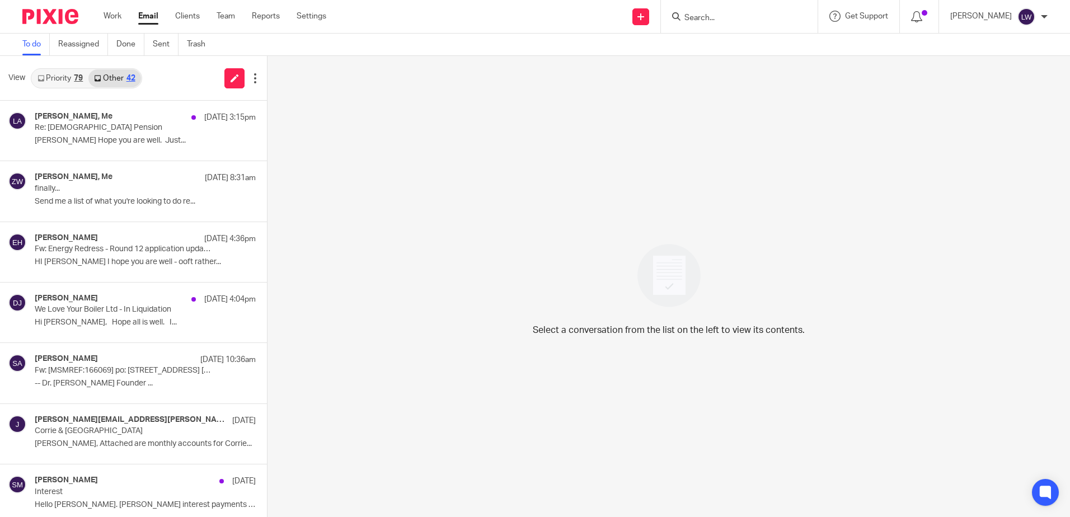
click at [155, 11] on link "Email" at bounding box center [148, 16] width 20 height 11
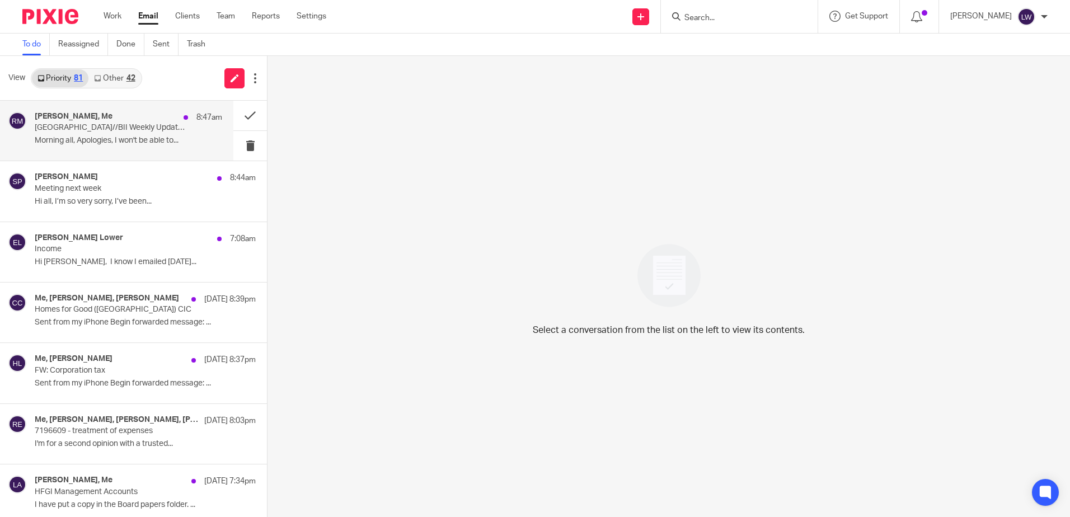
click at [108, 132] on p "[GEOGRAPHIC_DATA]//BII Weekly Update Meeting" at bounding box center [110, 128] width 150 height 10
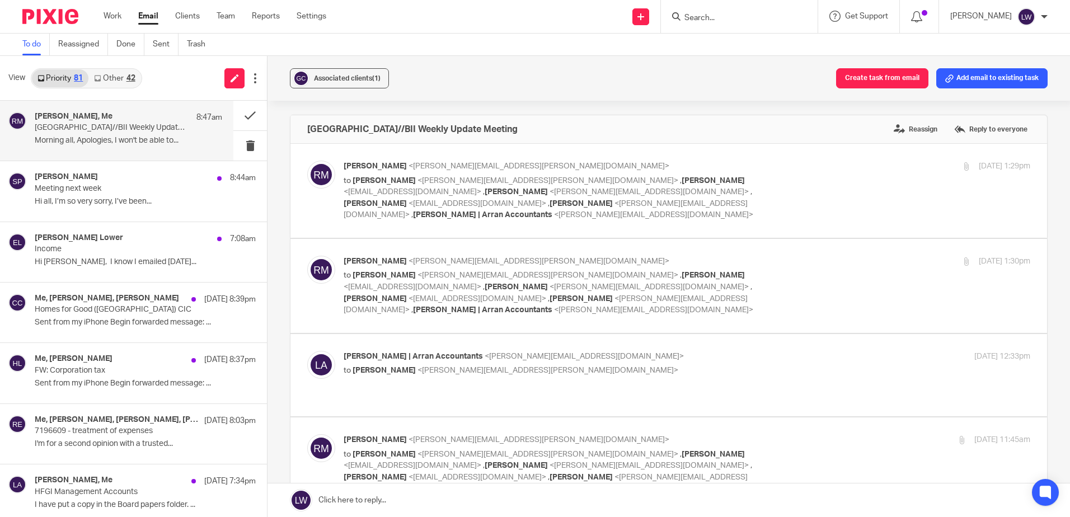
click at [83, 117] on h4 "[PERSON_NAME], Me" at bounding box center [74, 117] width 78 height 10
click at [238, 147] on button at bounding box center [250, 146] width 34 height 30
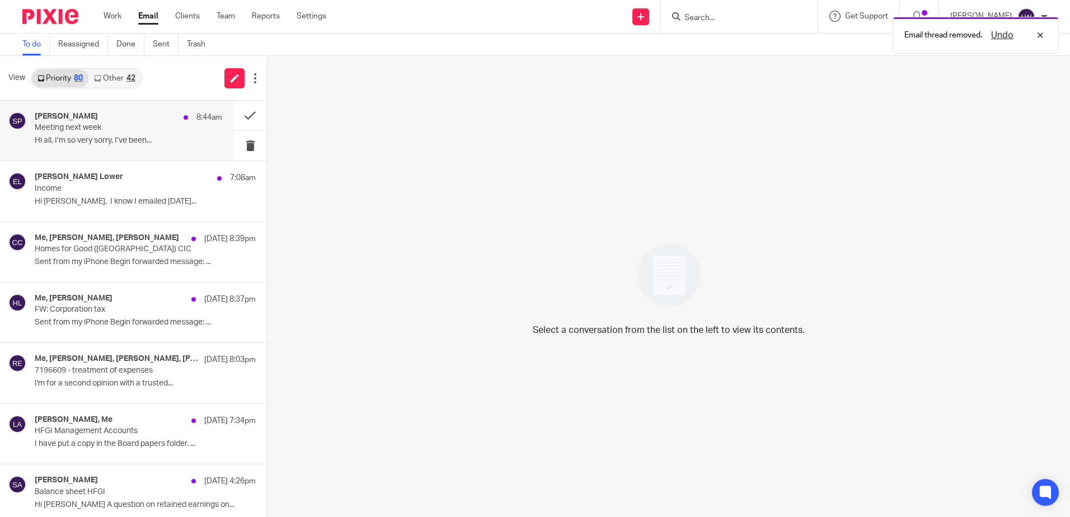
click at [139, 143] on p "Hi all, I’m so very sorry, I’ve been..." at bounding box center [128, 141] width 187 height 10
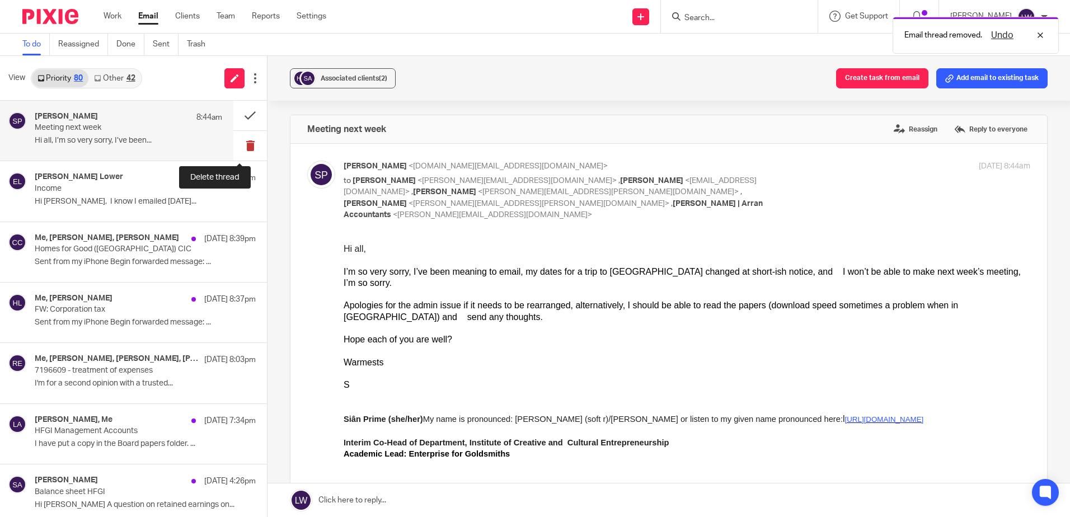
click at [236, 147] on button at bounding box center [250, 146] width 34 height 30
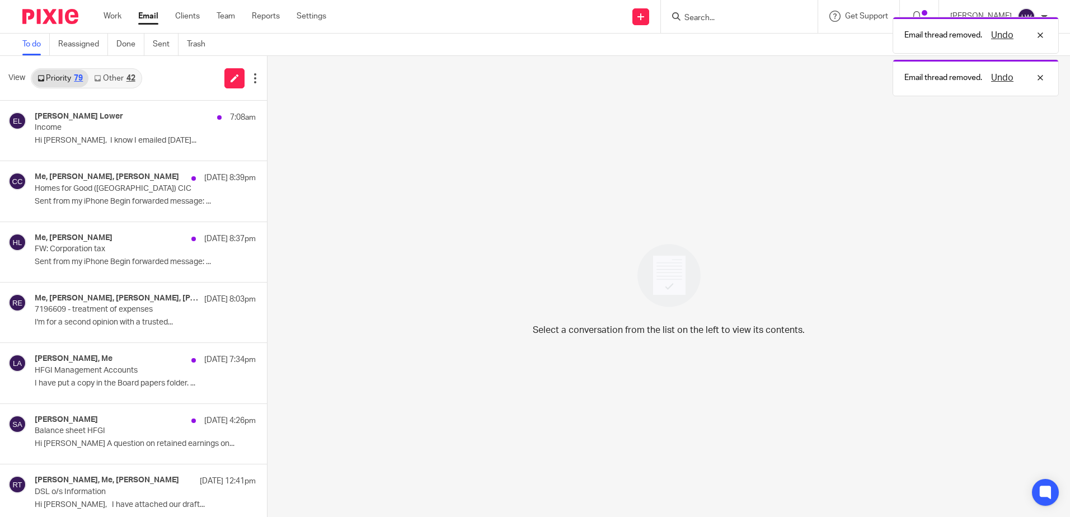
click at [129, 85] on link "Other 42" at bounding box center [114, 78] width 52 height 18
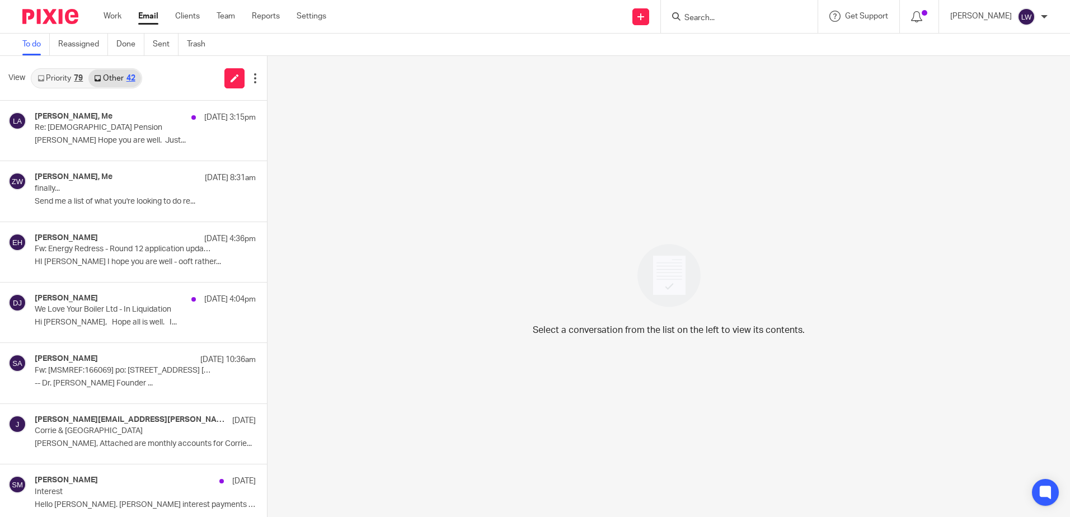
click at [145, 16] on link "Email" at bounding box center [148, 16] width 20 height 11
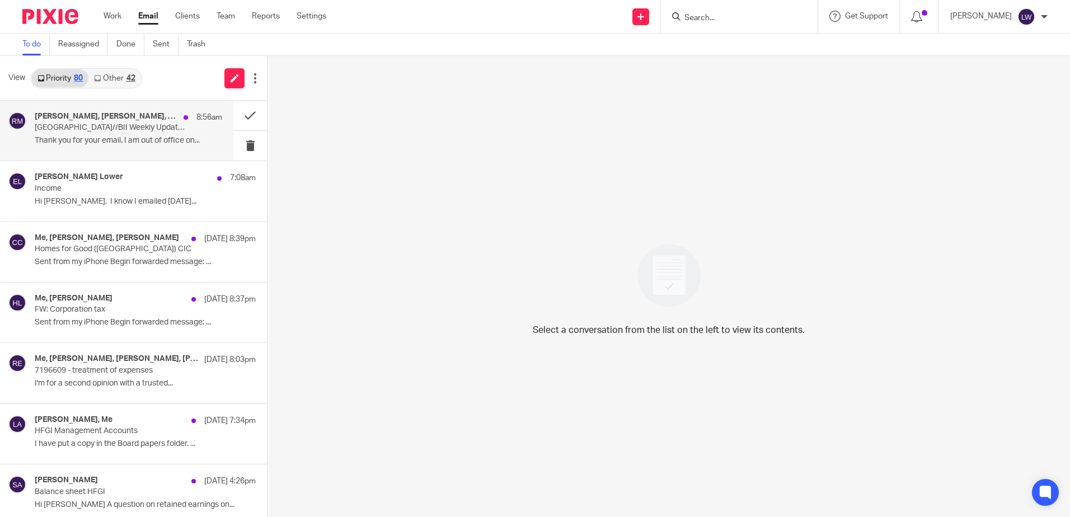
click at [131, 136] on p "Thank you for your email. I am out of office on..." at bounding box center [128, 141] width 187 height 10
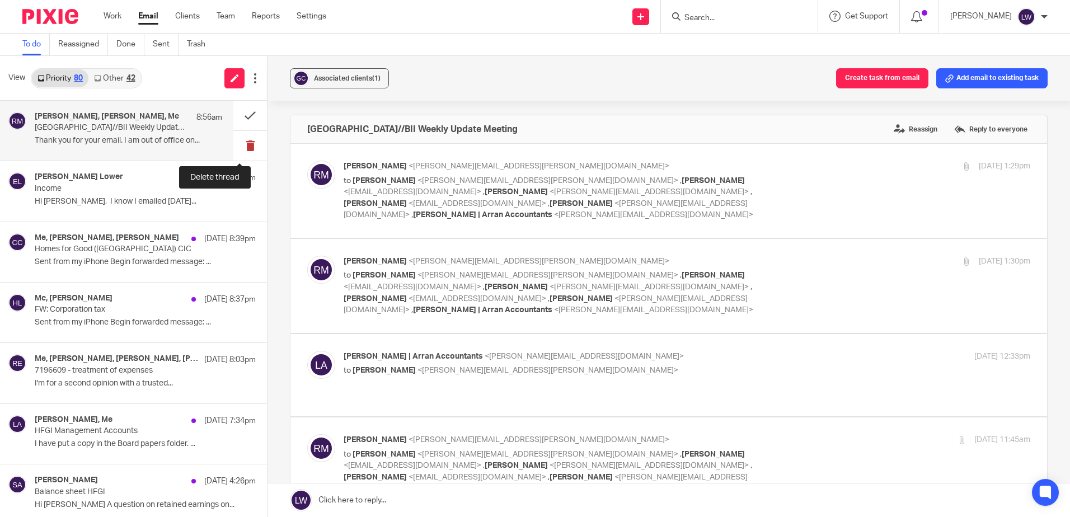
click at [241, 144] on button at bounding box center [250, 146] width 34 height 30
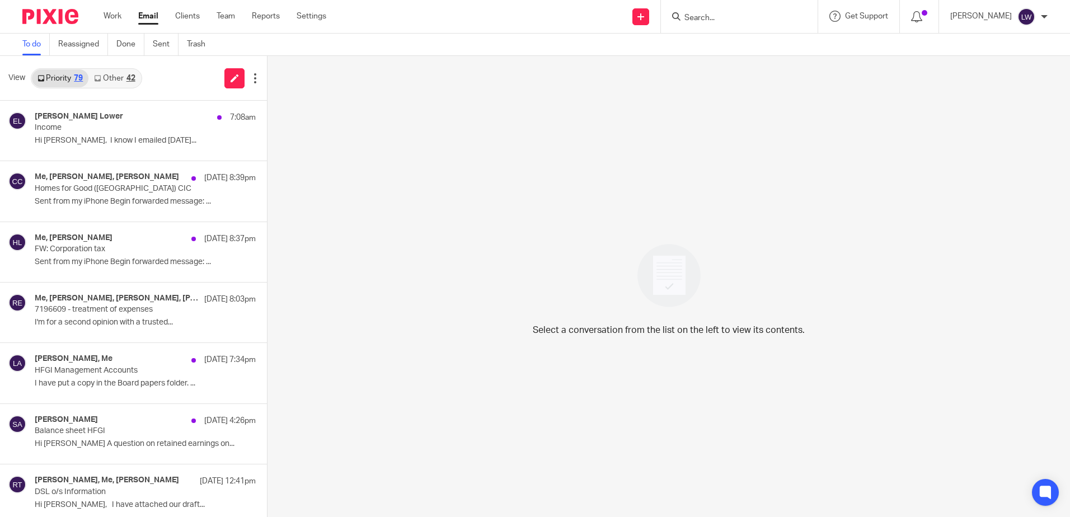
click at [720, 18] on input "Search" at bounding box center [733, 18] width 101 height 10
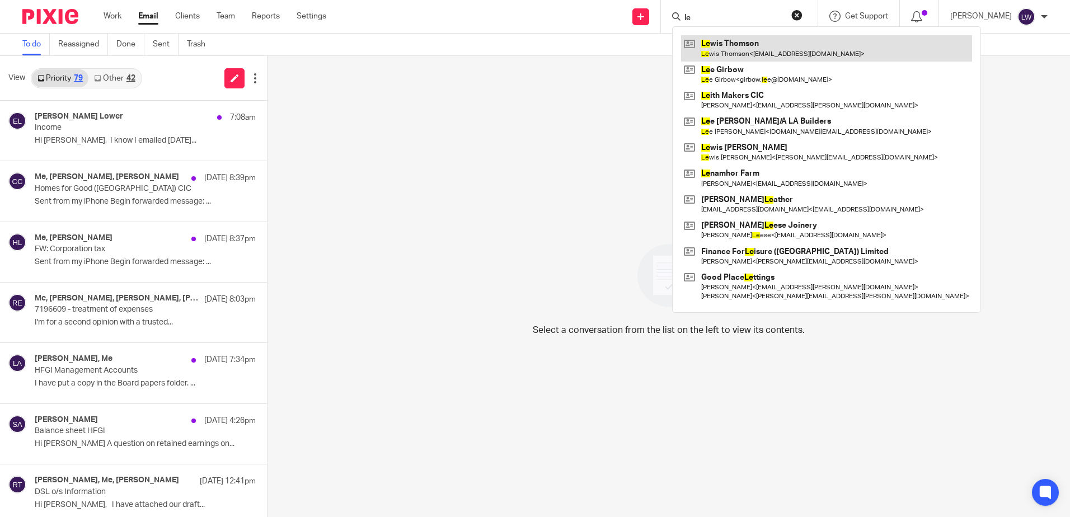
type input "le"
click at [803, 44] on link at bounding box center [826, 48] width 291 height 26
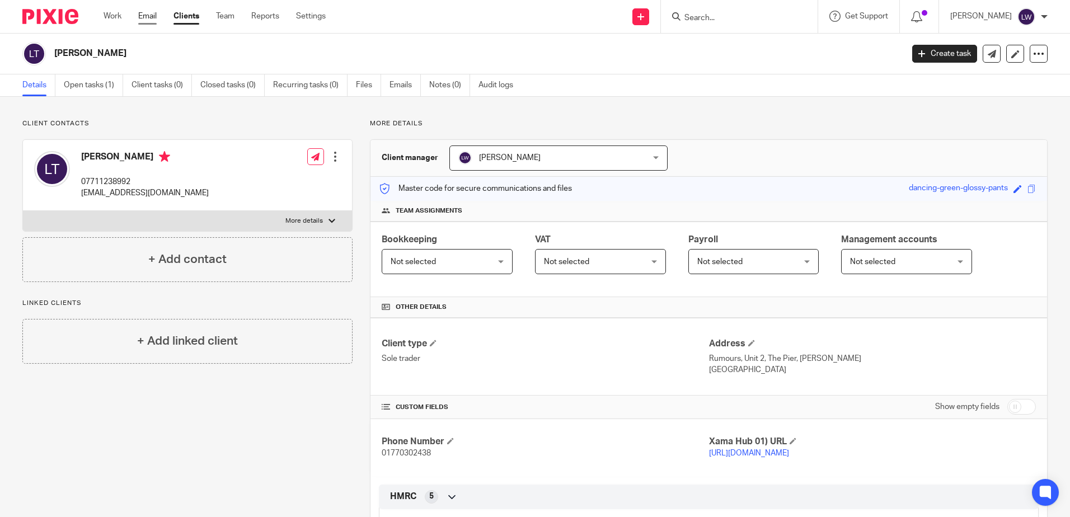
click at [152, 21] on link "Email" at bounding box center [147, 16] width 18 height 11
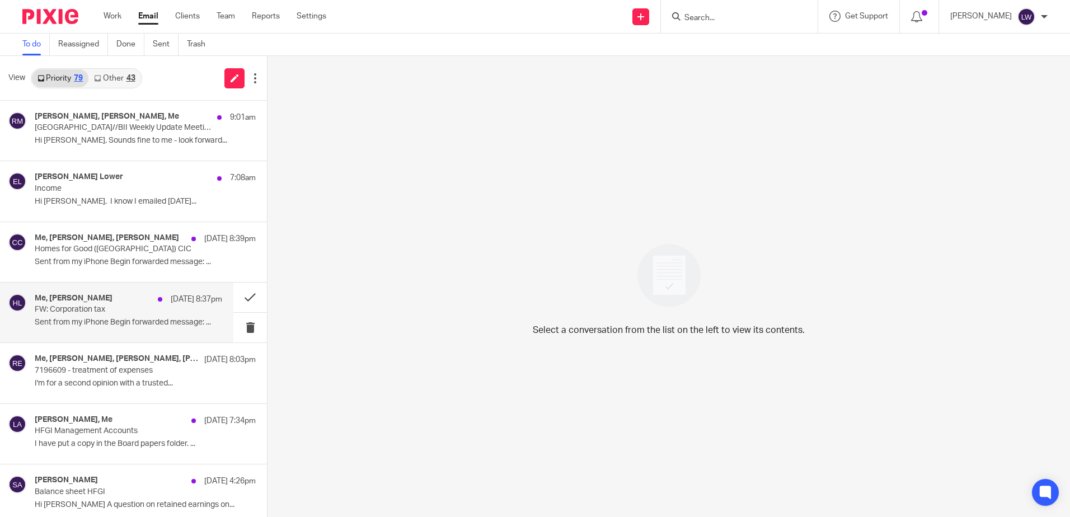
scroll to position [168, 0]
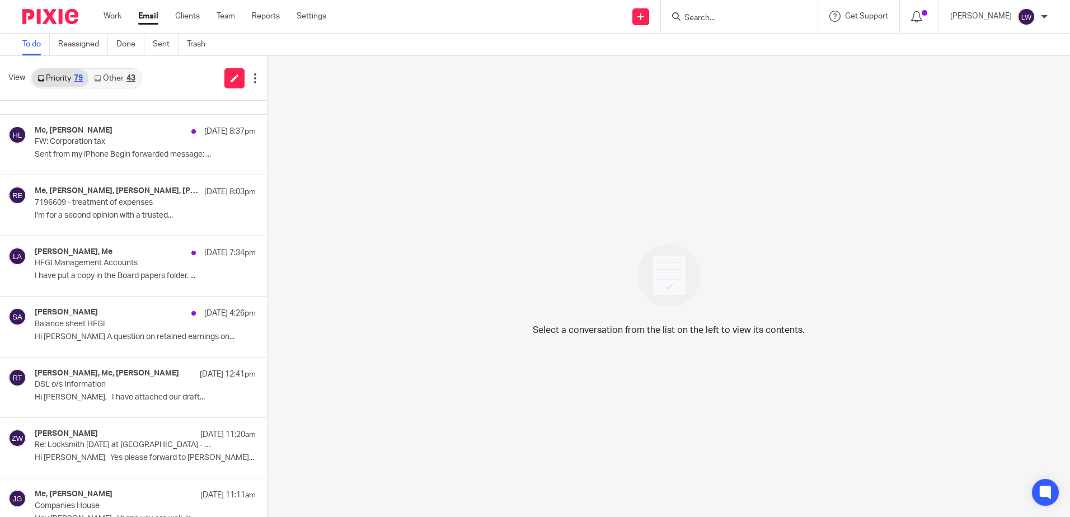
click at [127, 78] on div "43" at bounding box center [130, 78] width 9 height 8
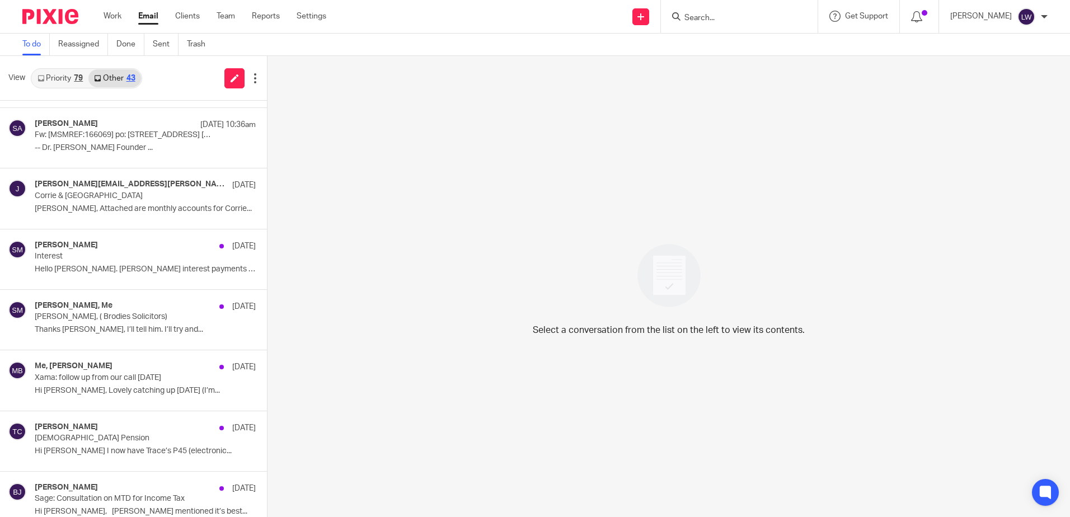
scroll to position [280, 0]
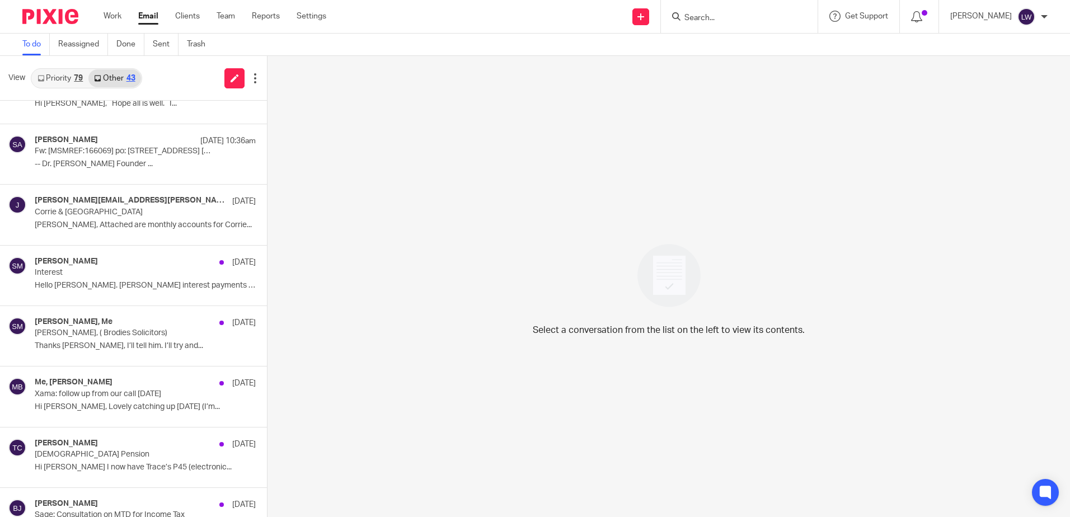
click at [143, 14] on link "Email" at bounding box center [148, 16] width 20 height 11
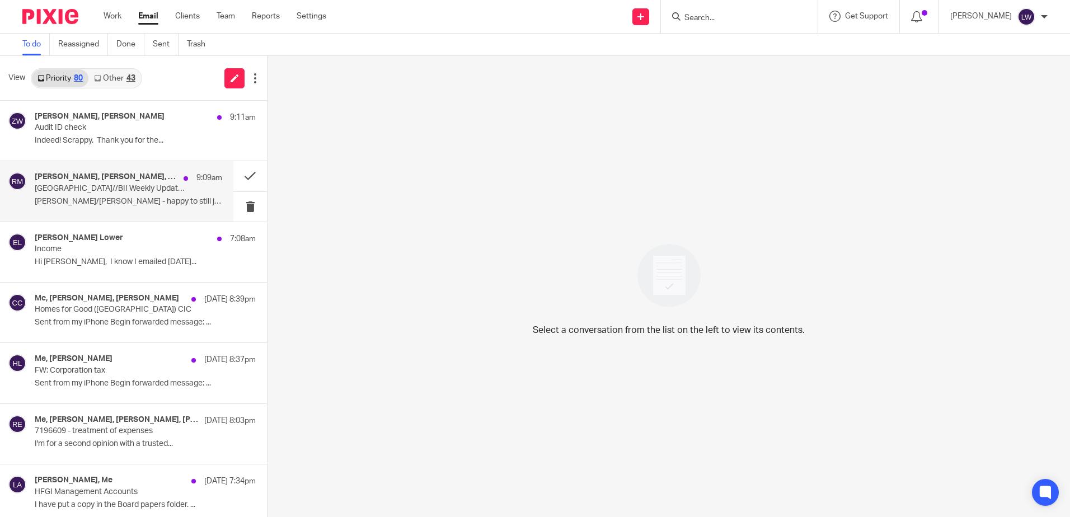
click at [128, 197] on p "[PERSON_NAME]/[PERSON_NAME] - happy to still jump on the call..." at bounding box center [128, 202] width 187 height 10
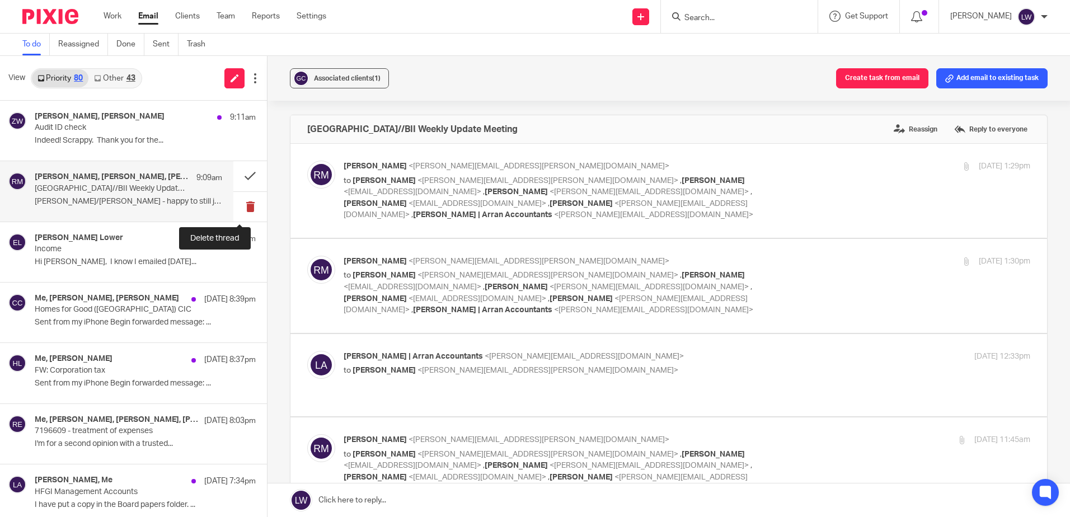
click at [236, 208] on button at bounding box center [250, 207] width 34 height 30
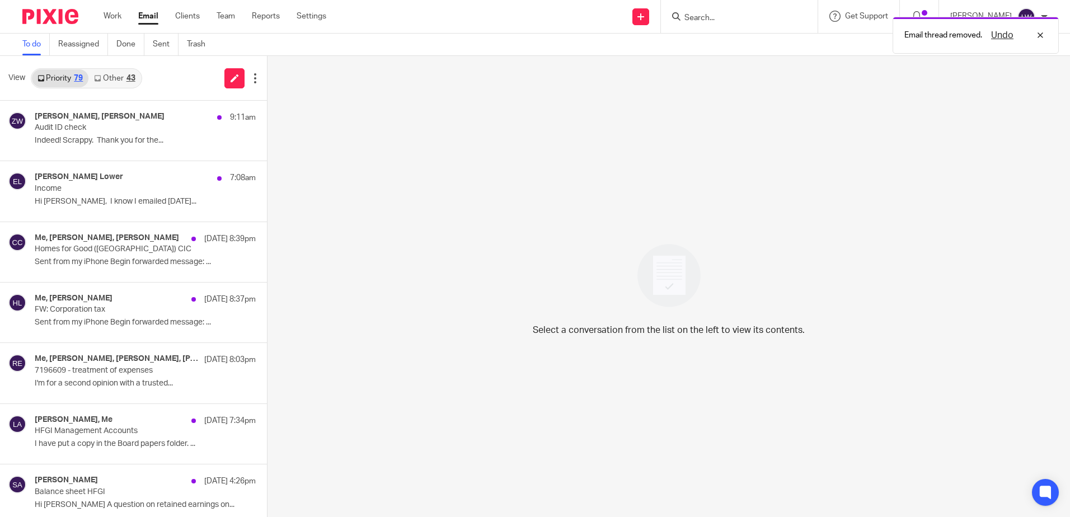
click at [112, 69] on link "Other 43" at bounding box center [114, 78] width 52 height 18
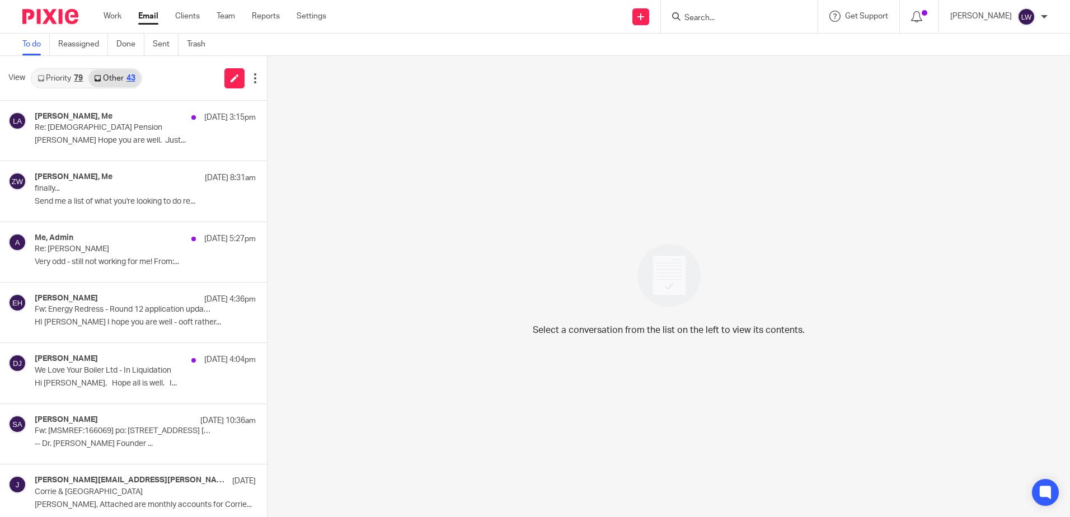
click at [158, 16] on link "Email" at bounding box center [148, 16] width 20 height 11
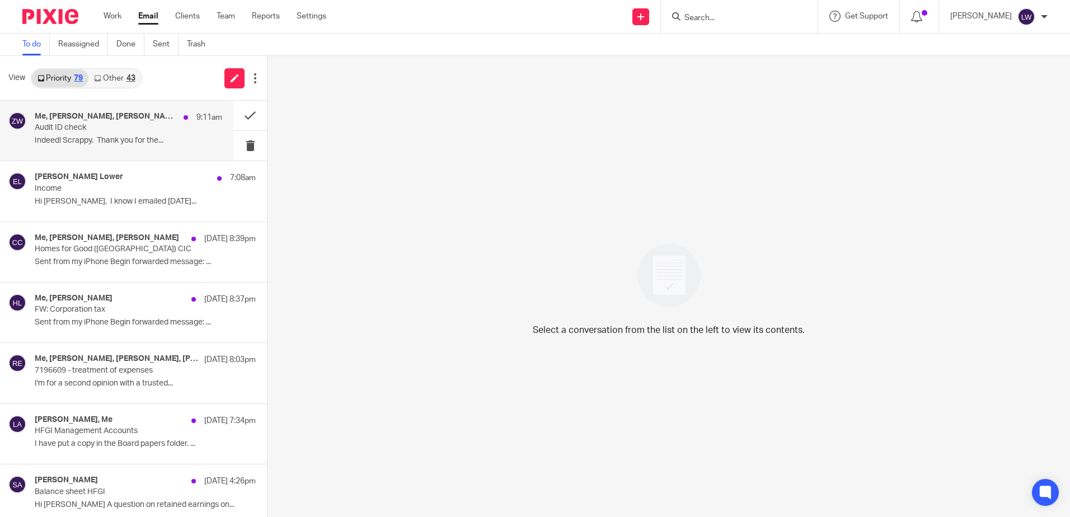
click at [80, 142] on p "Indeed! Scrappy. Thank you for the..." at bounding box center [128, 141] width 187 height 10
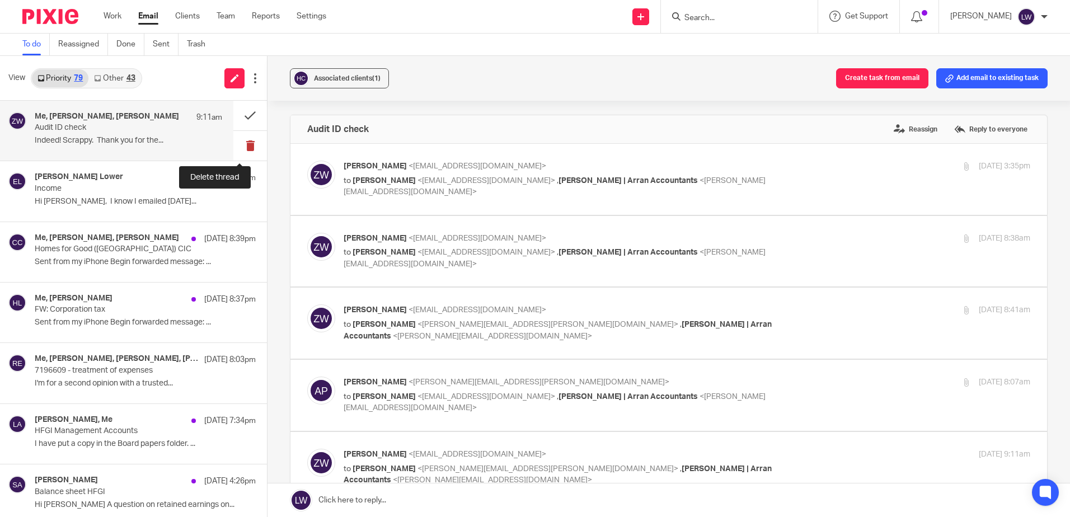
click at [239, 146] on button at bounding box center [250, 146] width 34 height 30
